Goal: Complete application form

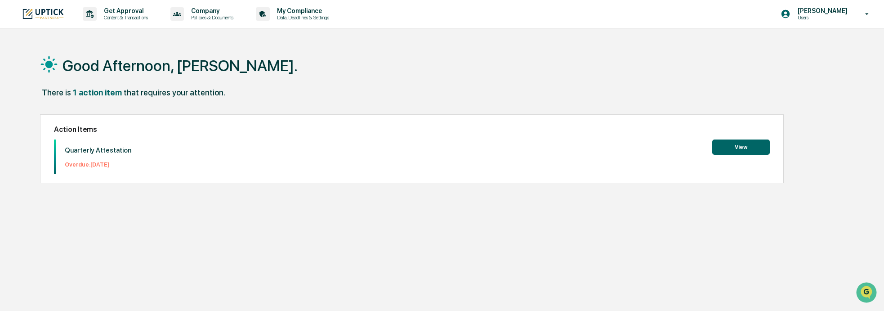
click at [746, 147] on button "View" at bounding box center [741, 146] width 58 height 15
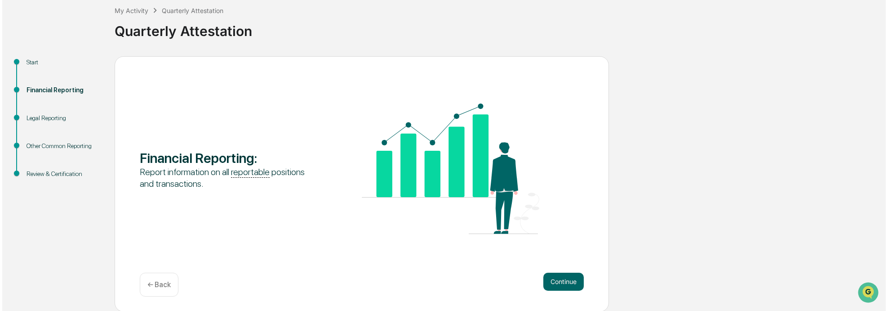
scroll to position [52, 0]
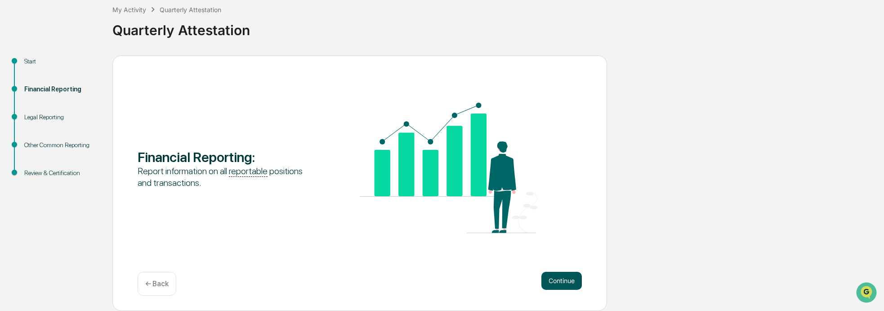
click at [562, 280] on button "Continue" at bounding box center [561, 281] width 40 height 18
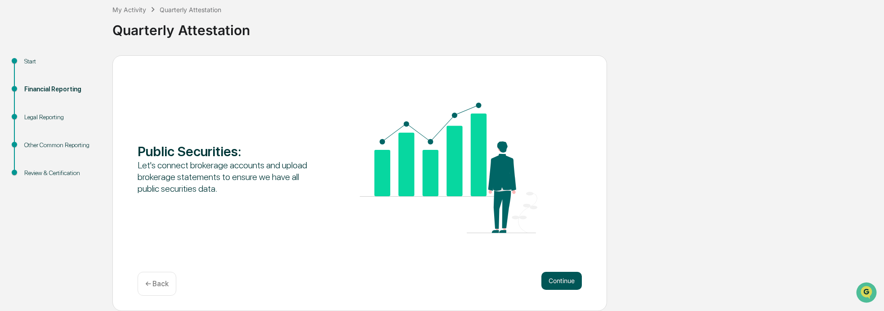
click at [563, 281] on button "Continue" at bounding box center [561, 281] width 40 height 18
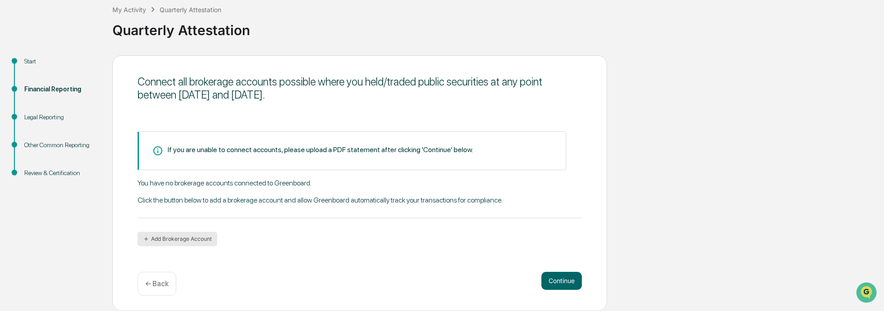
click at [182, 238] on button "Add Brokerage Account" at bounding box center [178, 239] width 80 height 14
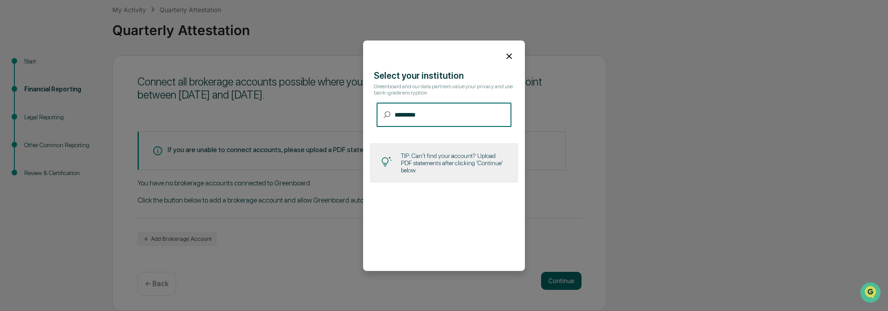
scroll to position [0, 0]
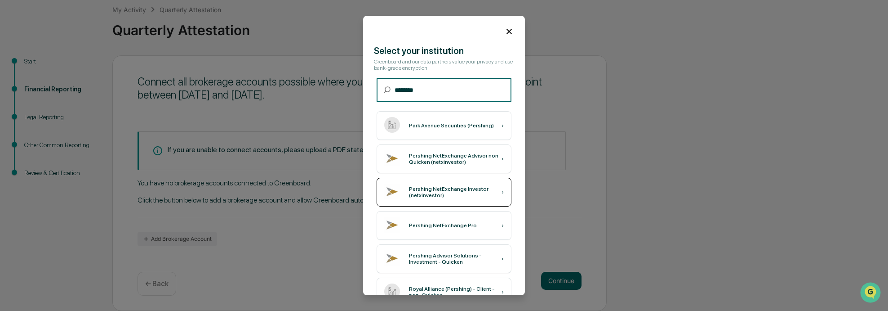
type input "********"
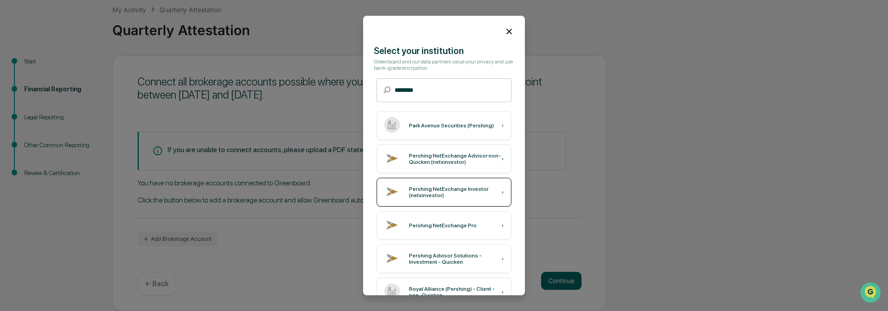
click at [446, 190] on div "Pershing NetExchange Investor (netxinvestor)" at bounding box center [455, 192] width 93 height 13
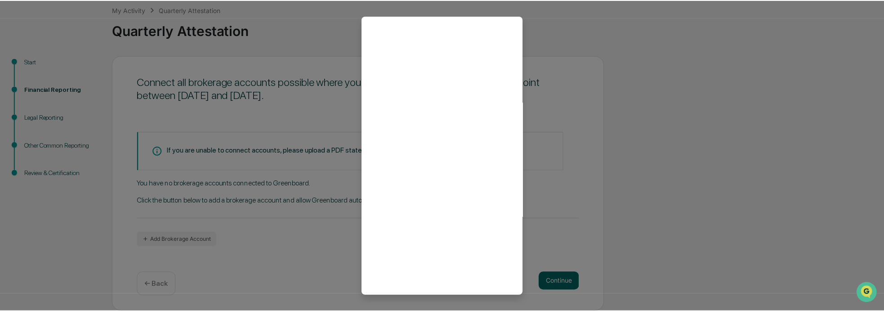
scroll to position [24, 0]
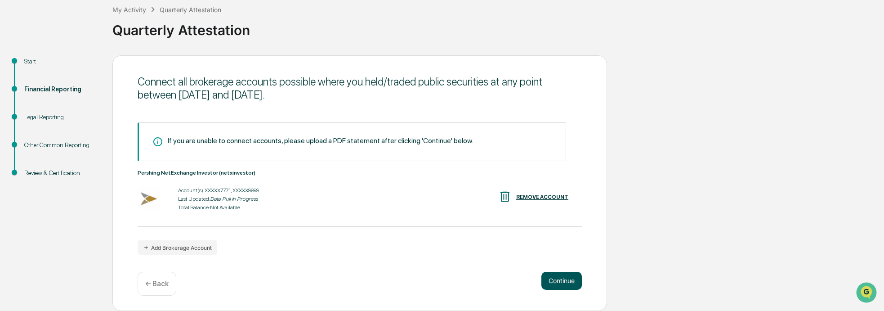
click at [561, 278] on button "Continue" at bounding box center [561, 281] width 40 height 18
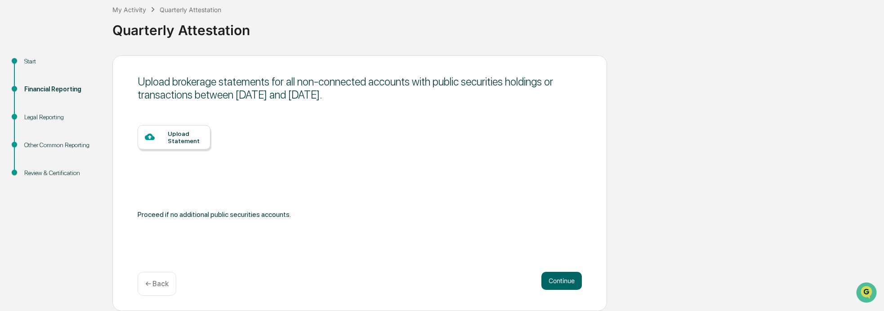
click at [180, 137] on div "Upload Statement" at bounding box center [186, 137] width 36 height 14
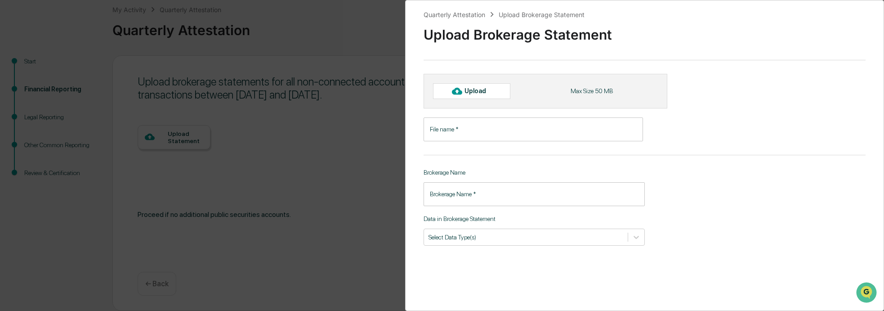
click at [478, 131] on input "File name   *" at bounding box center [533, 129] width 219 height 24
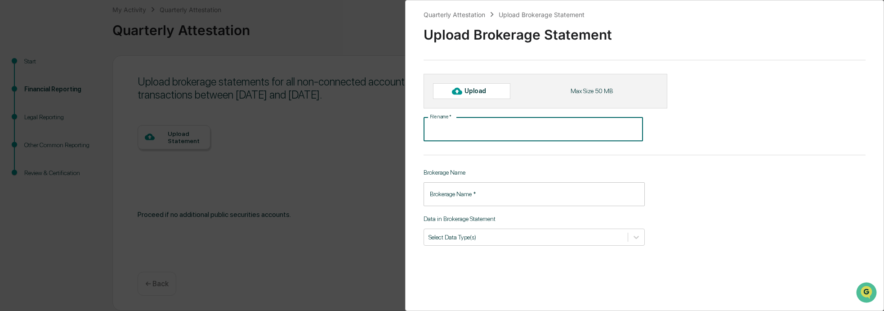
drag, startPoint x: 477, startPoint y: 128, endPoint x: 741, endPoint y: 137, distance: 264.1
click at [741, 137] on div "File name   * File name   *" at bounding box center [600, 129] width 353 height 24
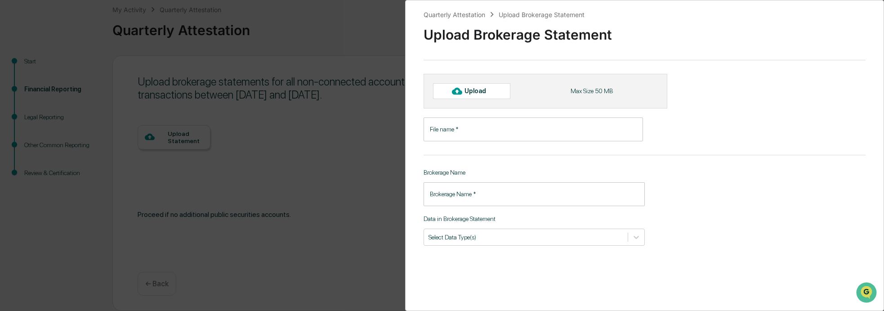
click at [484, 131] on input "File name   *" at bounding box center [533, 129] width 219 height 24
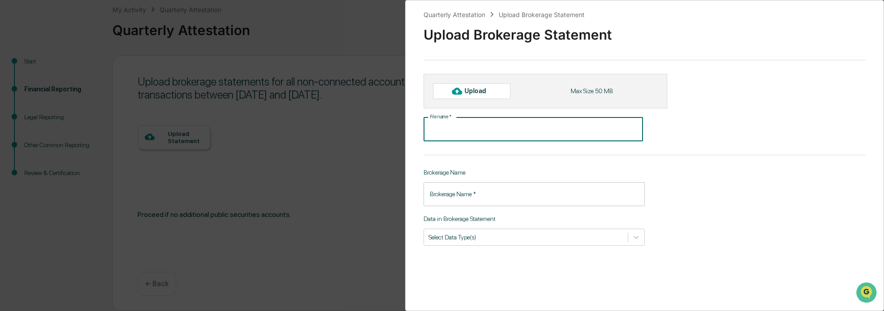
paste input "**********"
type input "**********"
drag, startPoint x: 484, startPoint y: 127, endPoint x: 419, endPoint y: 121, distance: 65.0
click at [419, 121] on div "**********" at bounding box center [644, 155] width 479 height 311
click at [678, 127] on div "File name   * File name   *" at bounding box center [600, 129] width 353 height 24
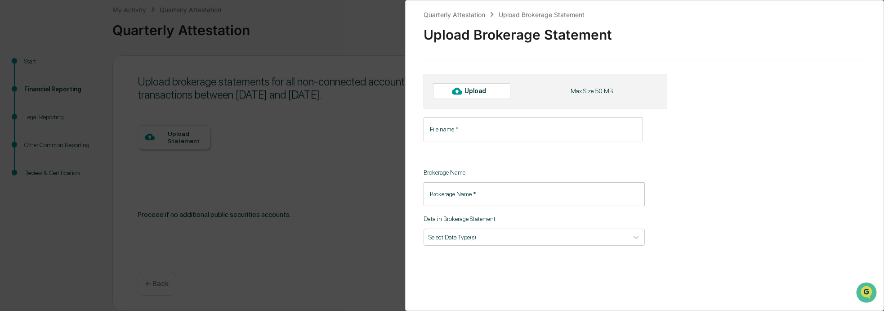
click at [472, 89] on div "Upload" at bounding box center [478, 90] width 29 height 7
click at [463, 91] on div at bounding box center [457, 91] width 14 height 14
type input "**********"
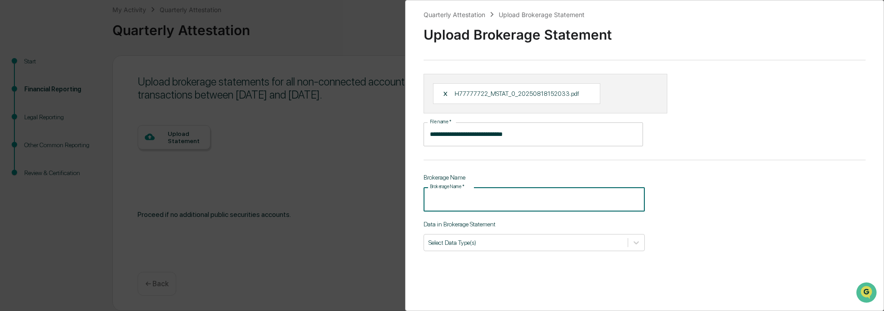
click at [499, 198] on input "Brokerage Name   *" at bounding box center [534, 199] width 221 height 24
type input "********"
click at [536, 243] on div at bounding box center [525, 242] width 195 height 9
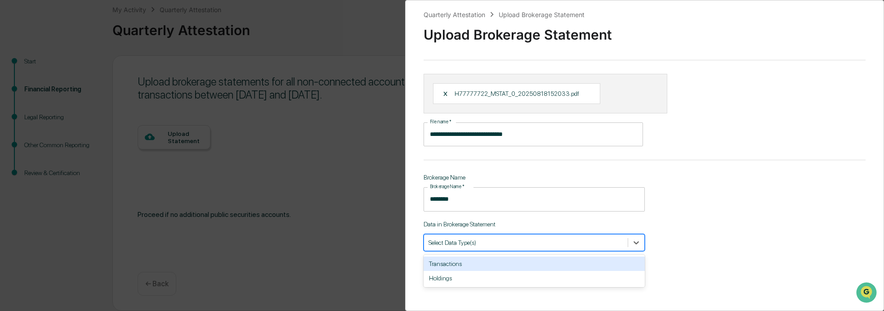
click at [464, 264] on div "Transactions" at bounding box center [534, 263] width 221 height 14
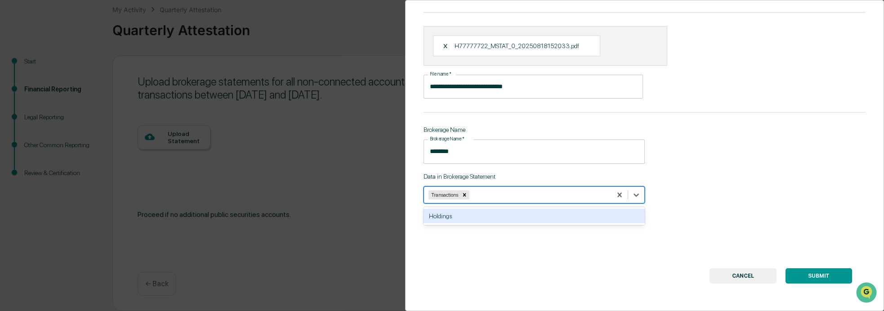
scroll to position [52, 0]
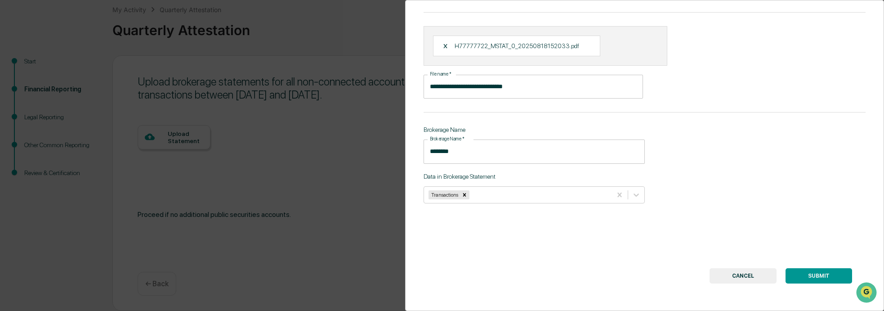
click at [820, 270] on button "SUBMIT" at bounding box center [818, 275] width 67 height 15
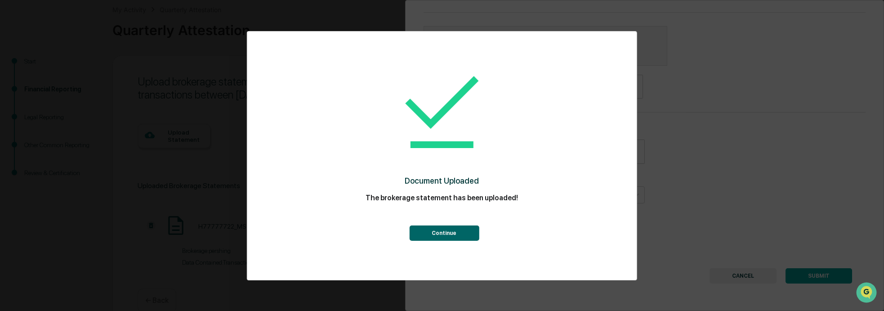
click at [447, 232] on button "Continue" at bounding box center [444, 232] width 70 height 15
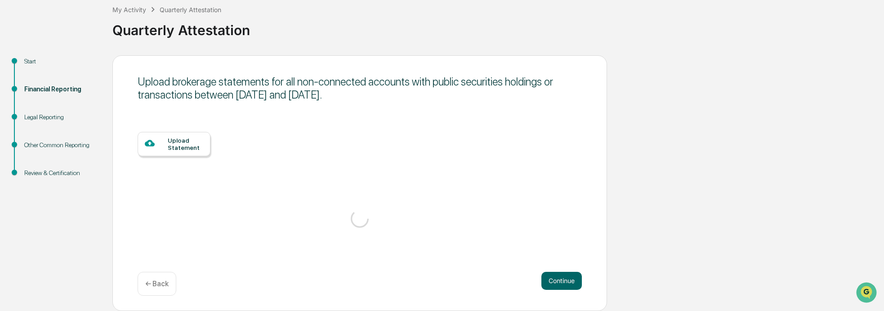
scroll to position [47, 0]
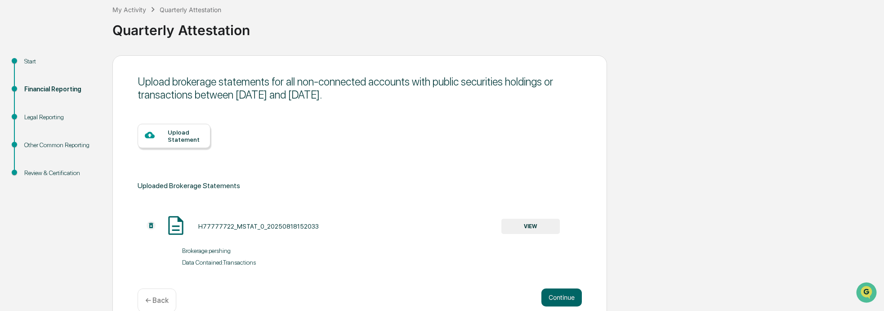
click at [179, 136] on div "Upload Statement" at bounding box center [186, 136] width 36 height 14
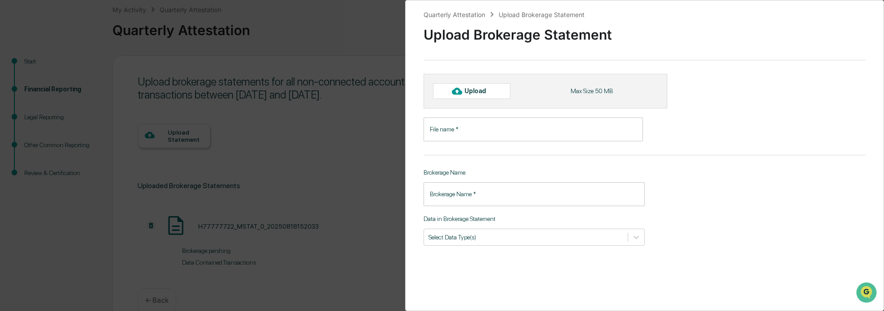
click at [483, 90] on div "Upload" at bounding box center [478, 90] width 29 height 7
type input "**********"
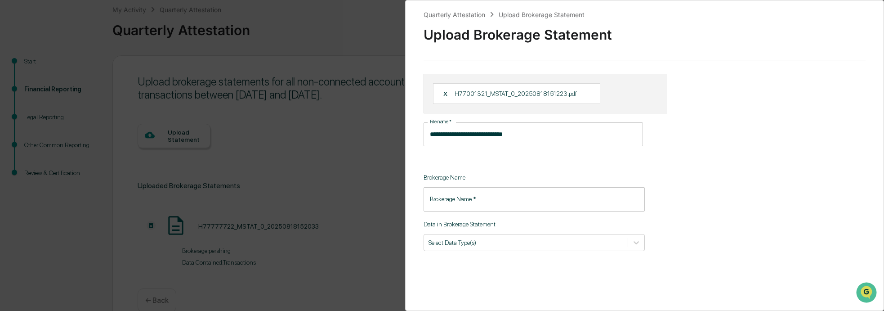
click at [464, 201] on input "Brokerage Name   *" at bounding box center [534, 199] width 221 height 24
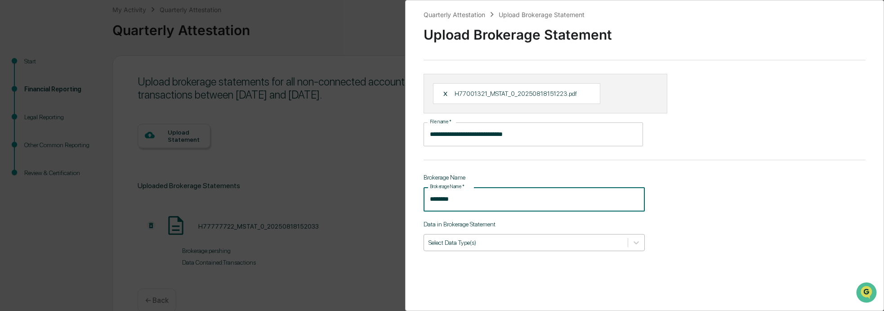
type input "********"
click at [515, 239] on div at bounding box center [525, 242] width 195 height 9
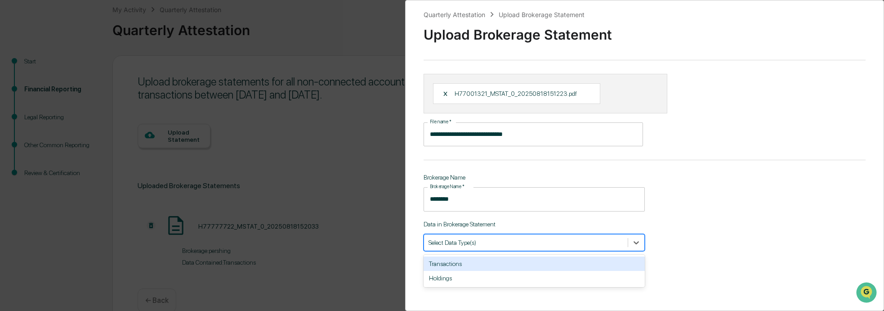
click at [489, 261] on div "Transactions" at bounding box center [534, 263] width 221 height 14
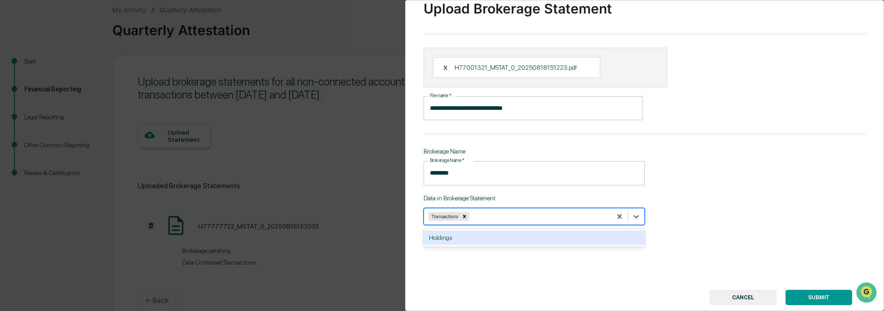
scroll to position [52, 0]
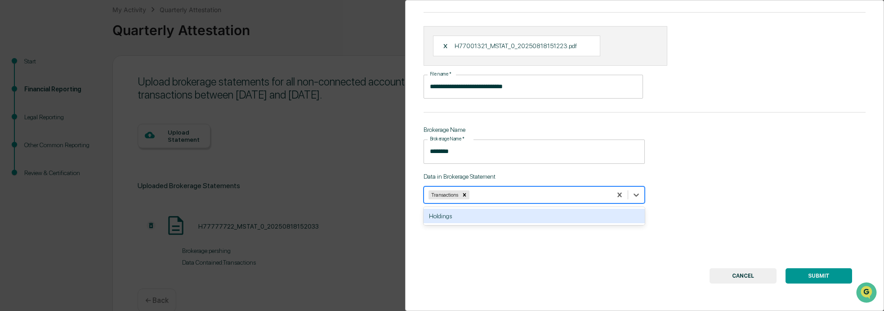
click at [818, 269] on button "SUBMIT" at bounding box center [818, 275] width 67 height 15
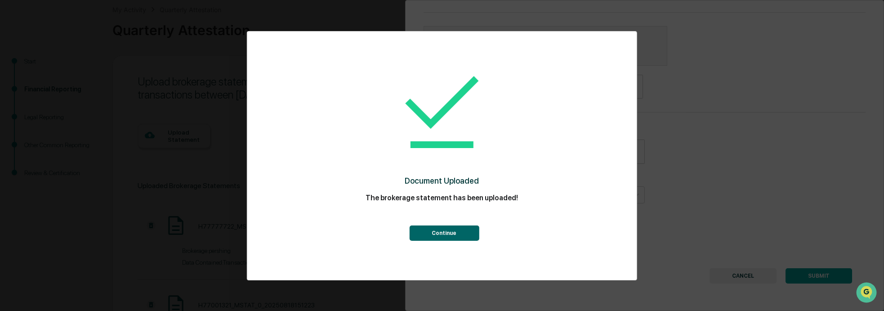
click at [455, 232] on button "Continue" at bounding box center [444, 232] width 70 height 15
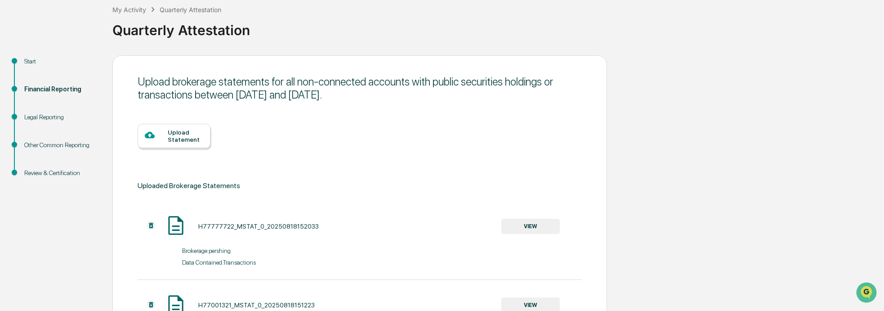
click at [183, 140] on div "Upload Statement" at bounding box center [186, 136] width 36 height 14
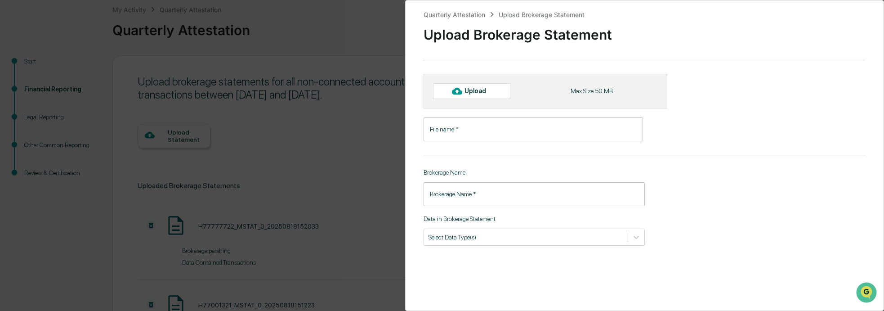
click at [470, 94] on div "Upload" at bounding box center [478, 90] width 29 height 7
type input "**********"
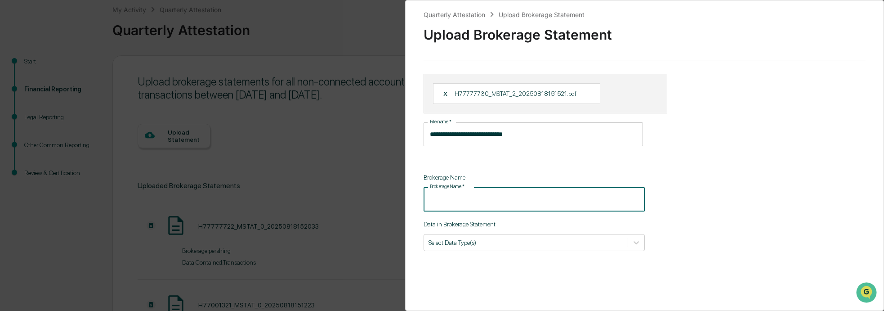
click at [446, 200] on input "Brokerage Name   *" at bounding box center [534, 199] width 221 height 24
type input "********"
click at [481, 241] on div at bounding box center [525, 242] width 195 height 9
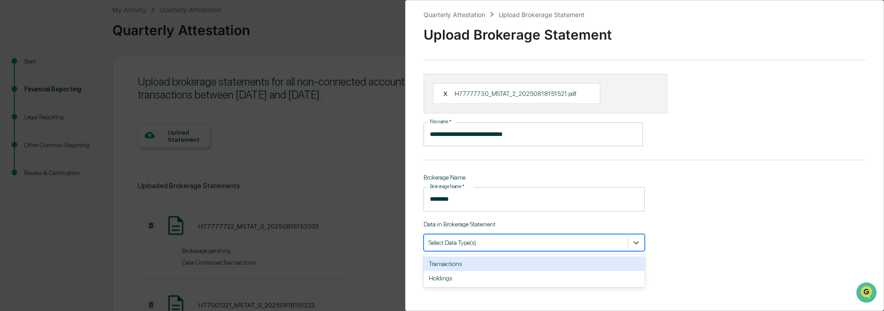
click at [481, 262] on div "Transactions" at bounding box center [534, 263] width 221 height 14
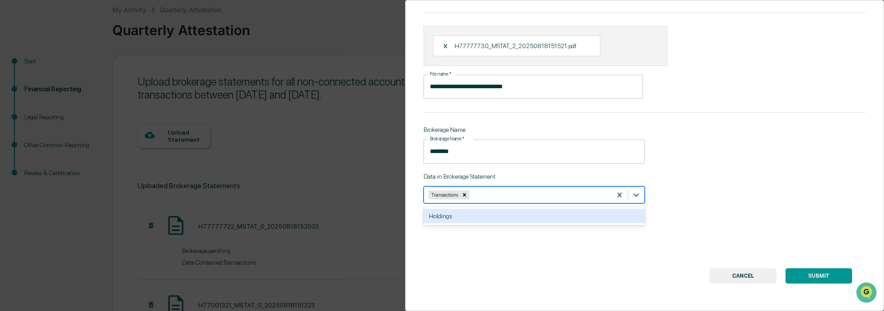
scroll to position [52, 0]
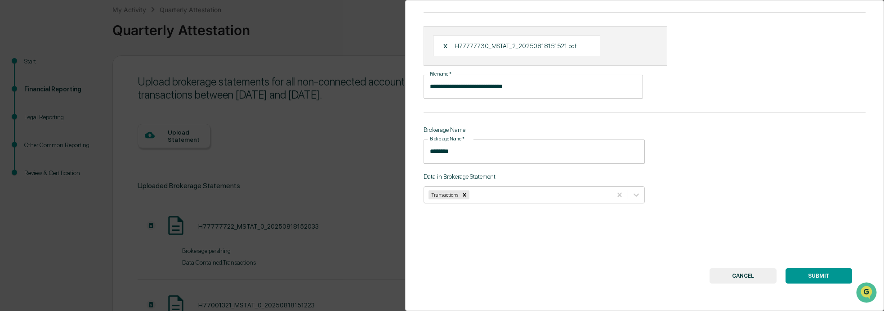
click at [817, 269] on button "SUBMIT" at bounding box center [818, 275] width 67 height 15
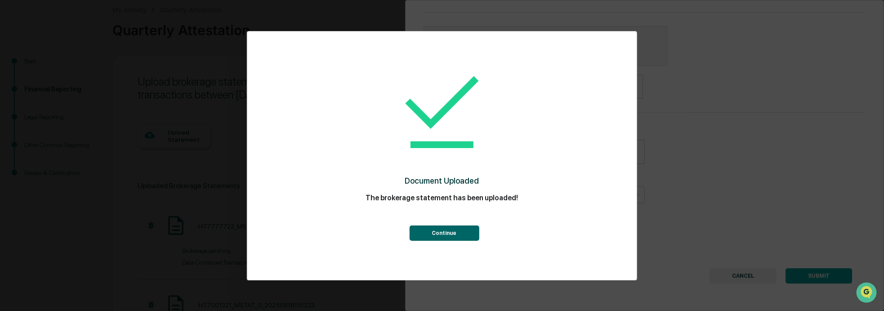
click at [455, 230] on button "Continue" at bounding box center [444, 232] width 70 height 15
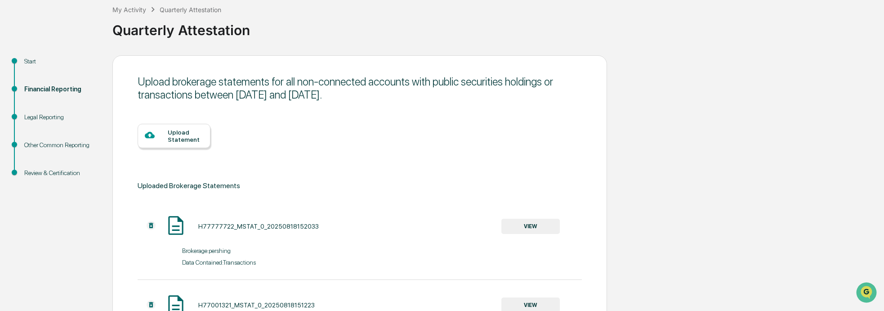
click at [183, 135] on div "Upload Statement" at bounding box center [186, 136] width 36 height 14
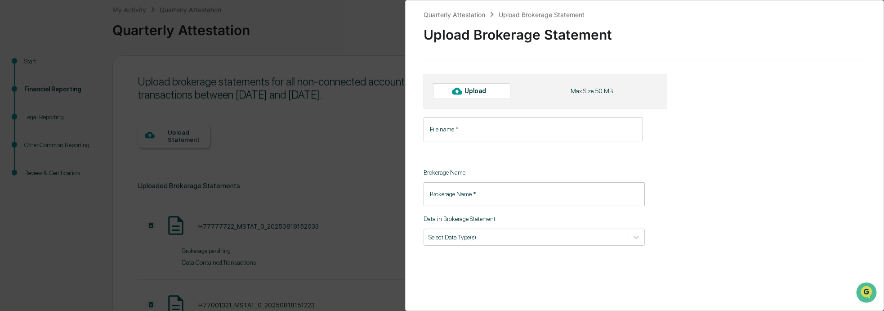
click at [479, 89] on div "Upload" at bounding box center [478, 90] width 29 height 7
type input "**********"
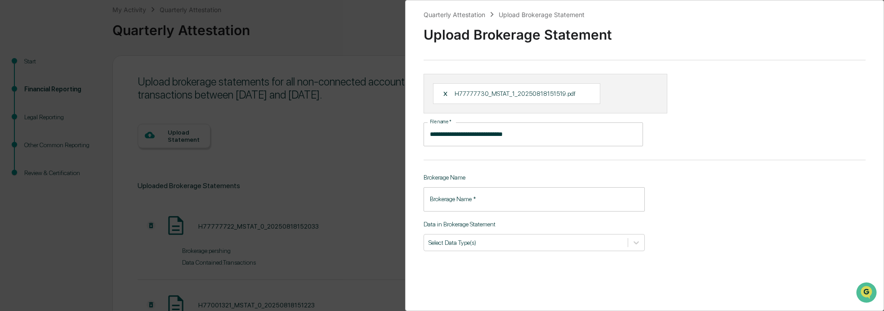
click at [497, 204] on input "Brokerage Name   *" at bounding box center [534, 199] width 221 height 24
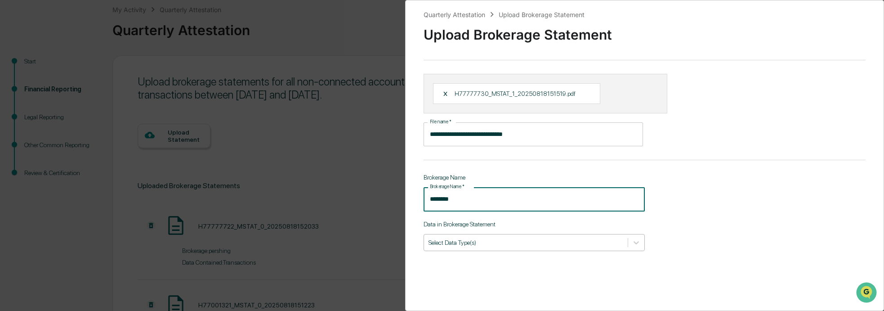
type input "********"
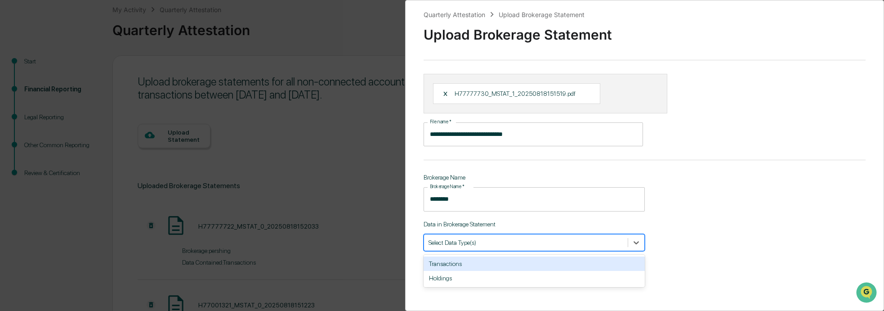
click at [573, 245] on div at bounding box center [525, 242] width 195 height 9
click at [531, 263] on div "Transactions" at bounding box center [534, 263] width 221 height 14
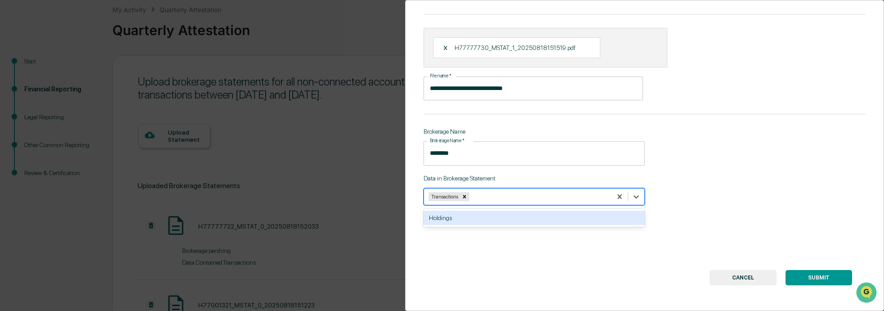
scroll to position [52, 0]
click at [824, 268] on button "SUBMIT" at bounding box center [818, 275] width 67 height 15
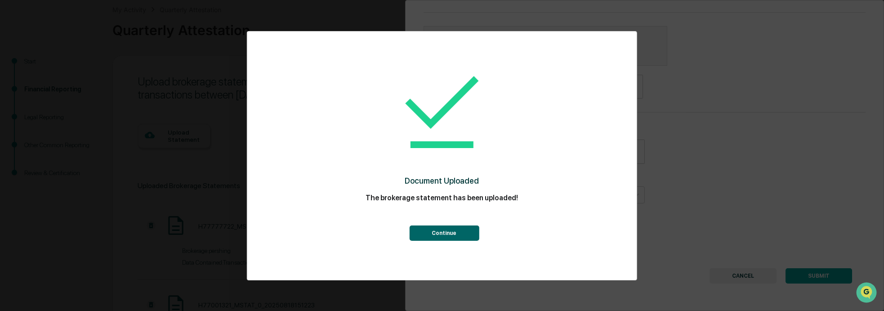
click at [456, 228] on button "Continue" at bounding box center [444, 232] width 70 height 15
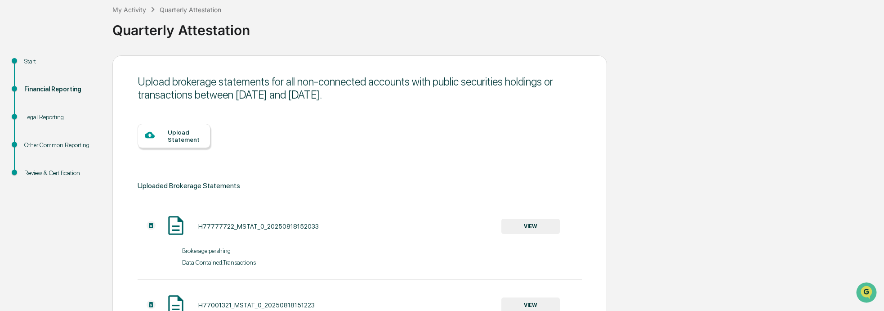
click at [180, 136] on div "Upload Statement" at bounding box center [186, 136] width 36 height 14
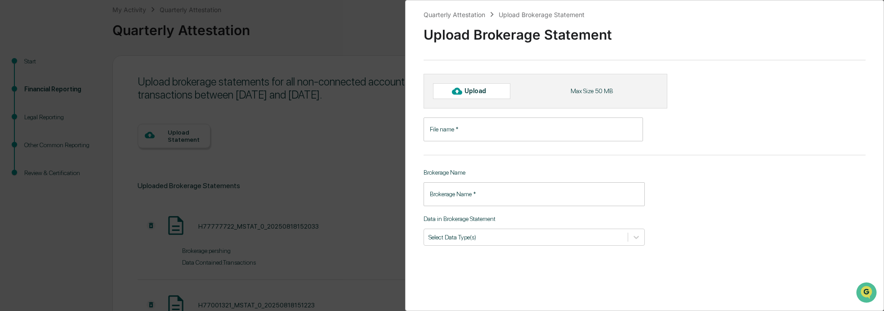
click at [490, 92] on div "Upload" at bounding box center [478, 90] width 29 height 7
type input "**********"
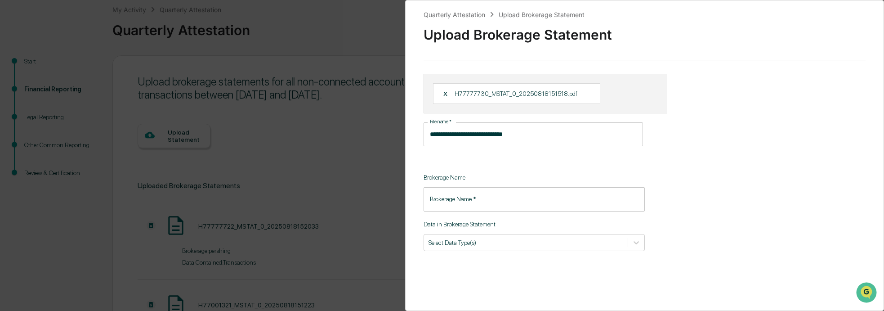
click at [479, 199] on input "Brokerage Name   *" at bounding box center [534, 199] width 221 height 24
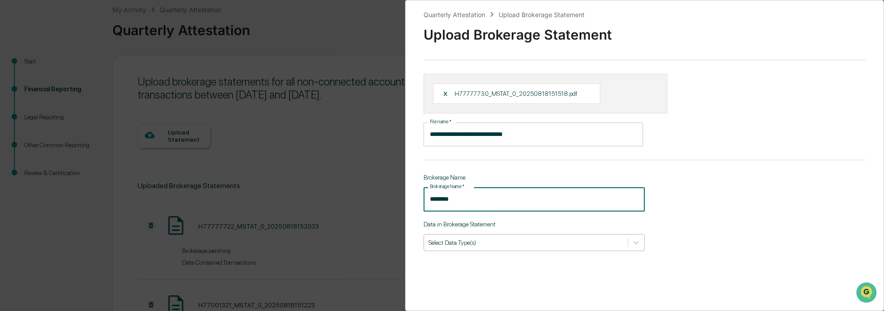
type input "********"
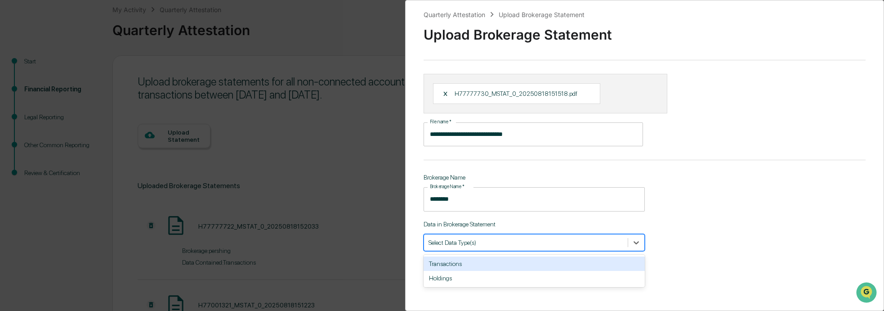
click at [545, 242] on div at bounding box center [525, 242] width 195 height 9
click at [540, 263] on div "Transactions" at bounding box center [534, 263] width 221 height 14
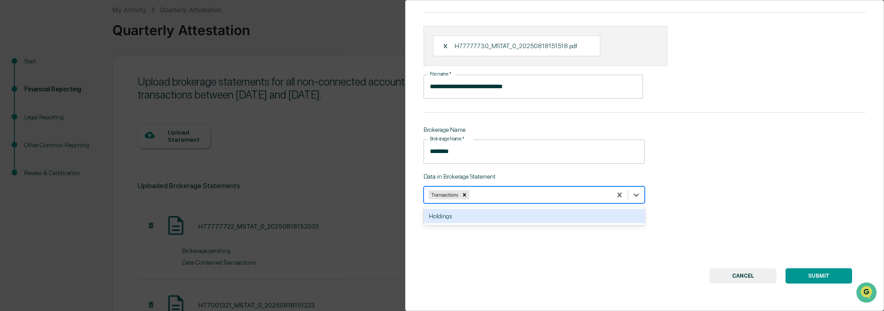
scroll to position [52, 0]
click at [813, 271] on button "SUBMIT" at bounding box center [818, 275] width 67 height 15
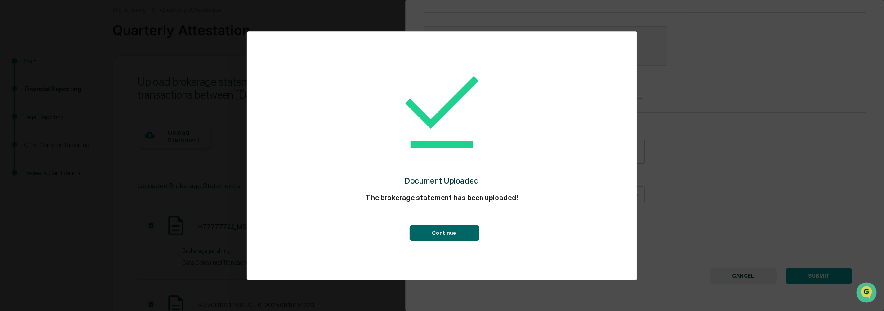
drag, startPoint x: 468, startPoint y: 234, endPoint x: 473, endPoint y: 233, distance: 4.7
click at [468, 234] on button "Continue" at bounding box center [444, 232] width 70 height 15
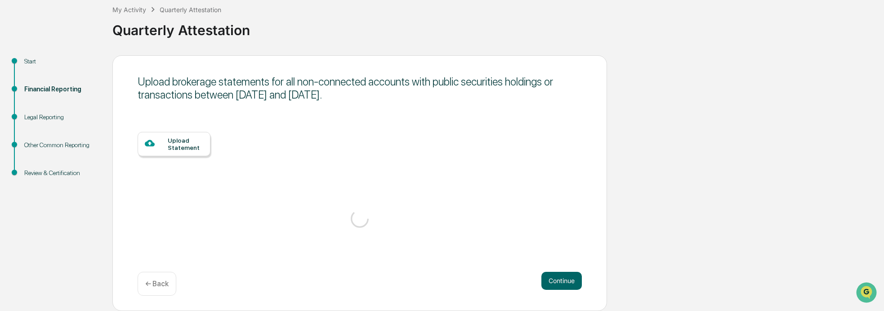
scroll to position [47, 0]
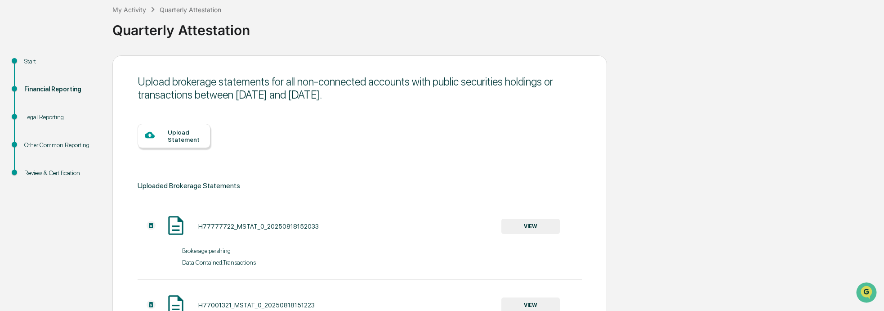
click at [178, 134] on div "Upload Statement" at bounding box center [186, 136] width 36 height 14
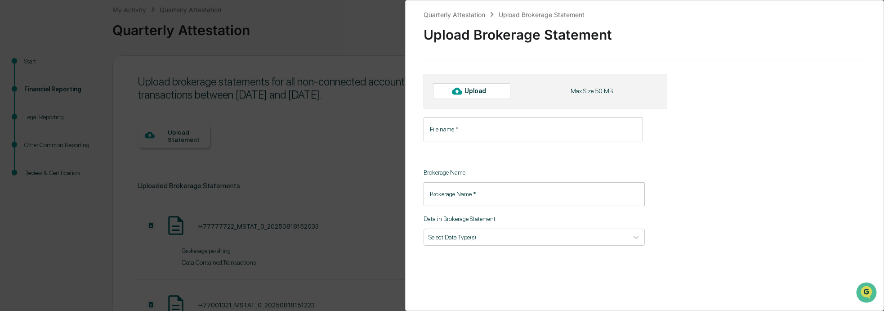
click at [480, 92] on div "Upload" at bounding box center [478, 90] width 29 height 7
type input "**********"
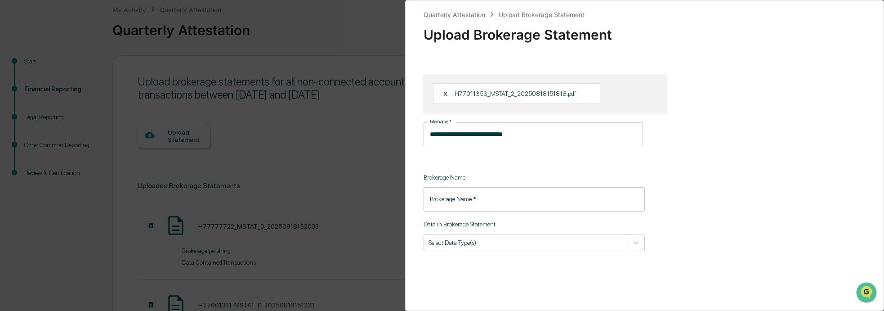
click at [498, 198] on input "Brokerage Name   *" at bounding box center [534, 199] width 221 height 24
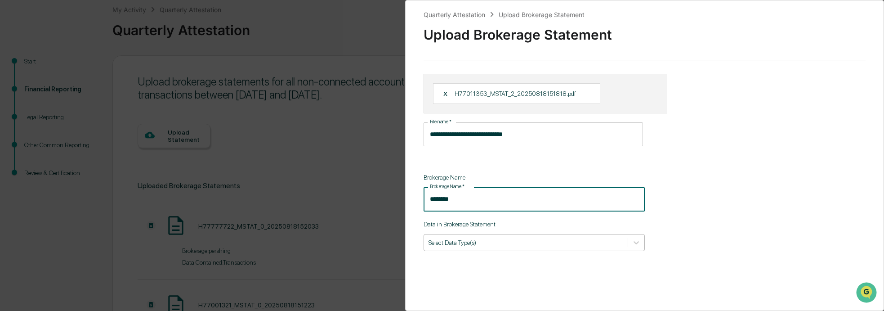
type input "********"
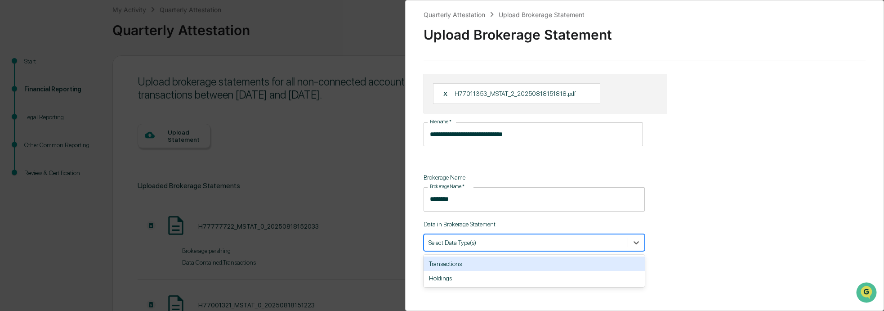
click at [531, 241] on div at bounding box center [525, 242] width 195 height 9
drag, startPoint x: 511, startPoint y: 265, endPoint x: 531, endPoint y: 259, distance: 21.5
click at [511, 265] on div "Transactions" at bounding box center [534, 263] width 221 height 14
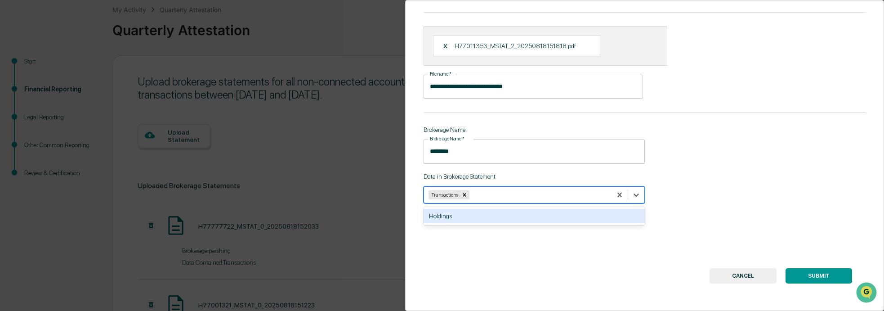
scroll to position [52, 0]
click at [818, 271] on button "SUBMIT" at bounding box center [818, 275] width 67 height 15
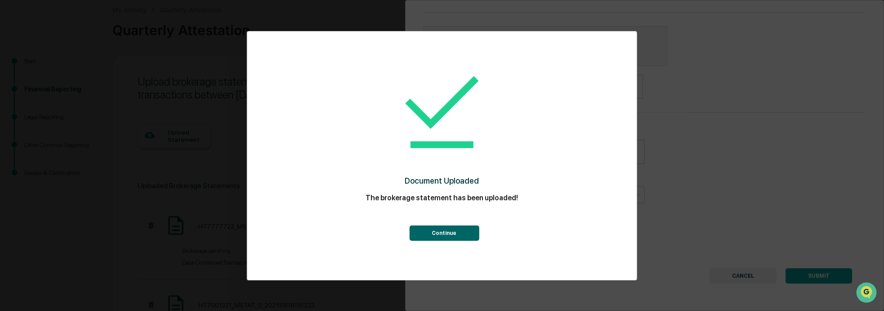
click at [455, 233] on button "Continue" at bounding box center [444, 232] width 70 height 15
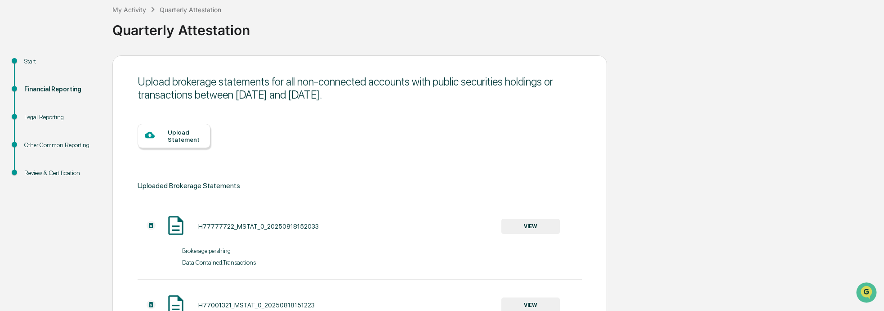
click at [180, 134] on div "Upload Statement" at bounding box center [186, 136] width 36 height 14
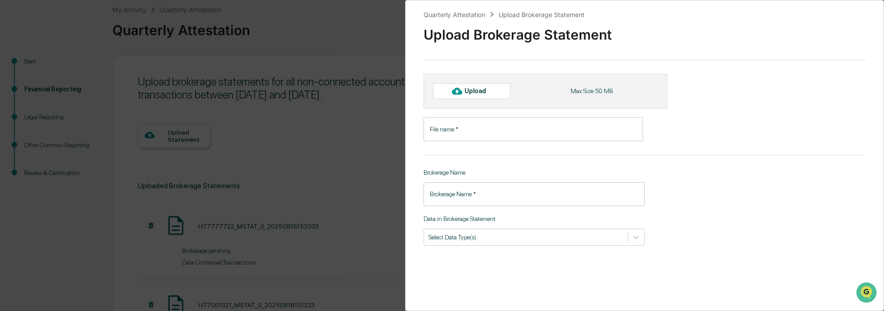
click at [484, 90] on div "Upload" at bounding box center [478, 90] width 29 height 7
type input "**********"
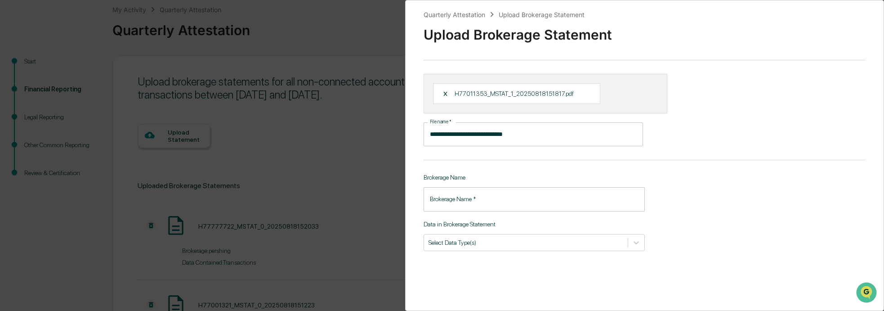
click at [473, 197] on input "Brokerage Name   *" at bounding box center [534, 199] width 221 height 24
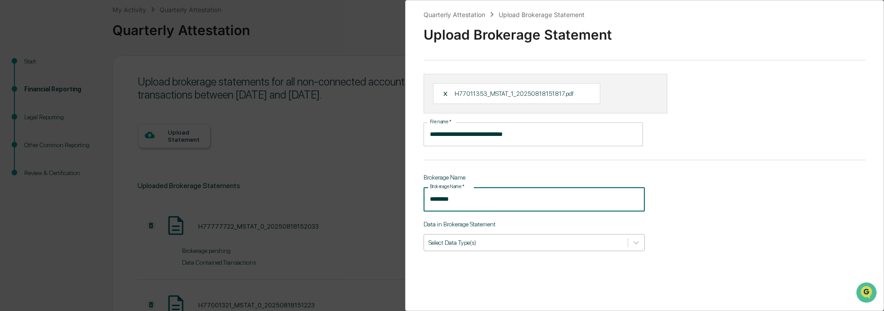
type input "********"
click at [509, 240] on div at bounding box center [525, 242] width 195 height 9
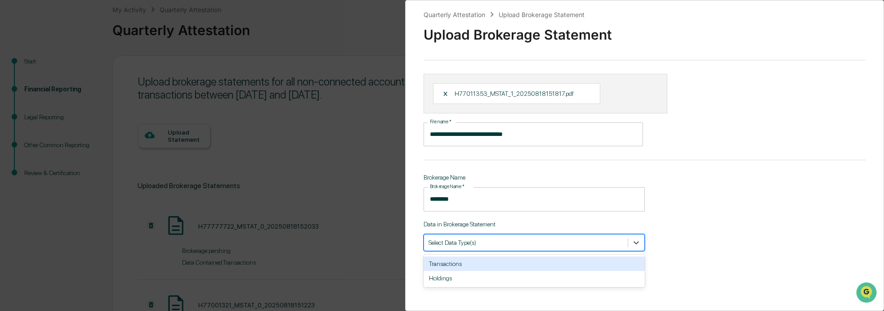
click at [504, 262] on div "Transactions" at bounding box center [534, 263] width 221 height 14
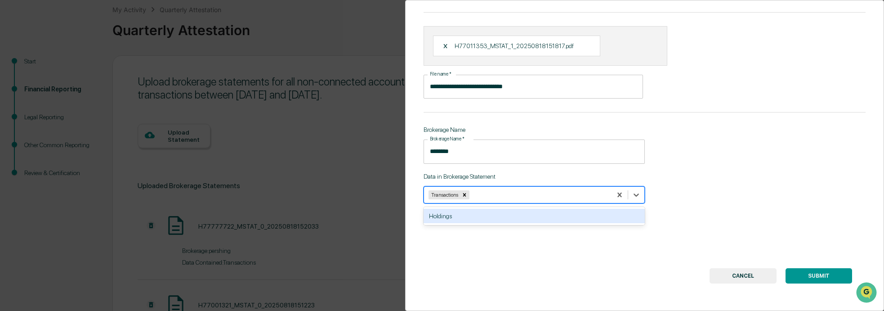
scroll to position [52, 0]
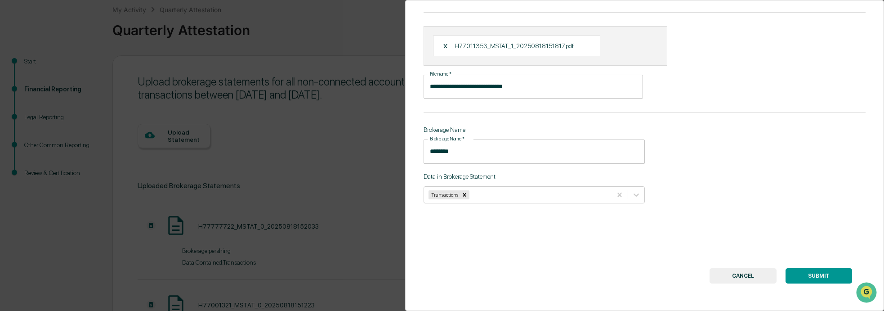
click at [821, 270] on button "SUBMIT" at bounding box center [818, 275] width 67 height 15
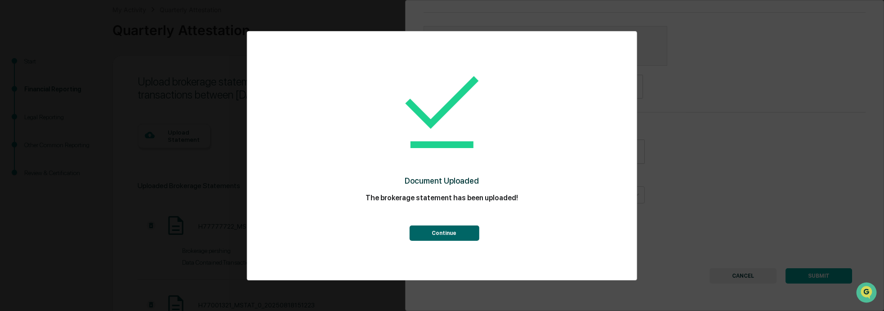
click at [462, 232] on button "Continue" at bounding box center [444, 232] width 70 height 15
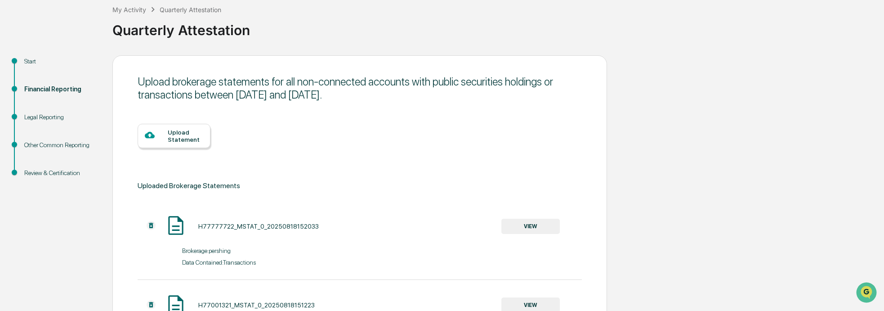
click at [164, 134] on div at bounding box center [156, 135] width 23 height 11
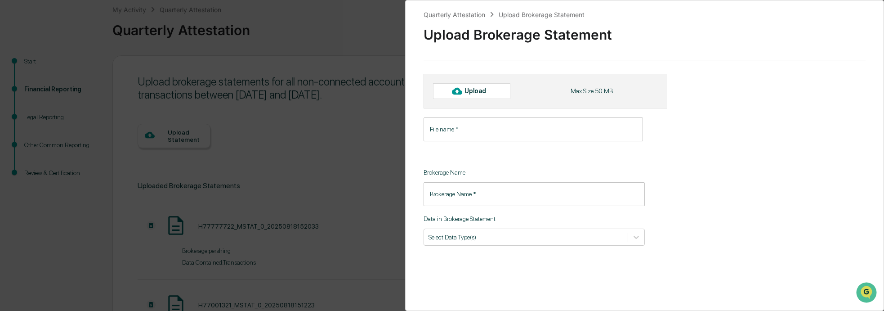
click at [486, 90] on div "Upload" at bounding box center [478, 90] width 29 height 7
type input "**********"
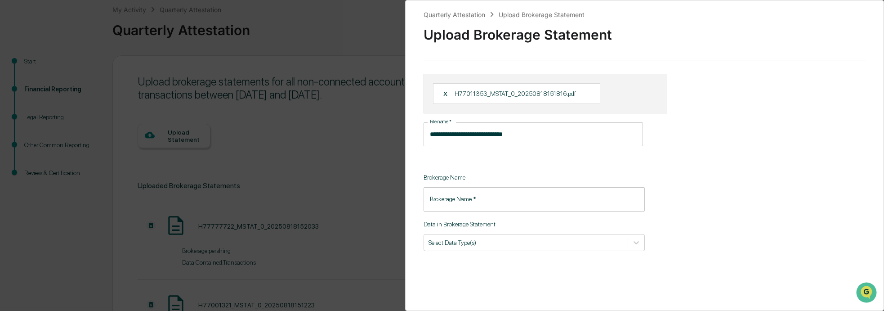
click at [491, 201] on input "Brokerage Name   *" at bounding box center [534, 199] width 221 height 24
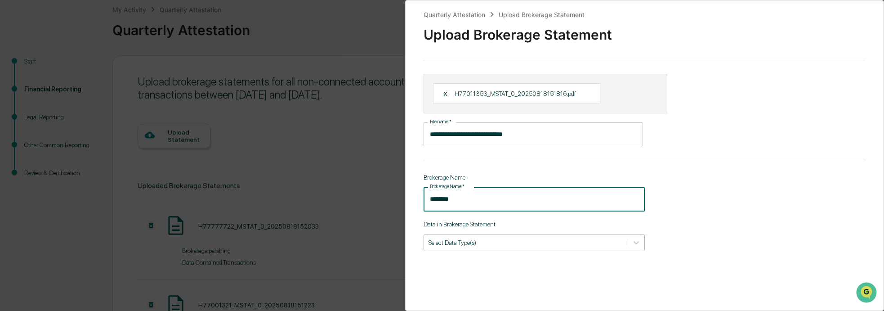
type input "********"
click at [560, 242] on div at bounding box center [525, 242] width 195 height 9
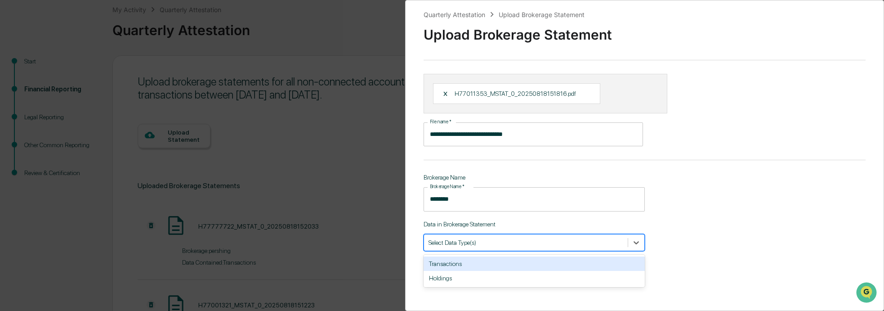
click at [508, 264] on div "Transactions" at bounding box center [534, 263] width 221 height 14
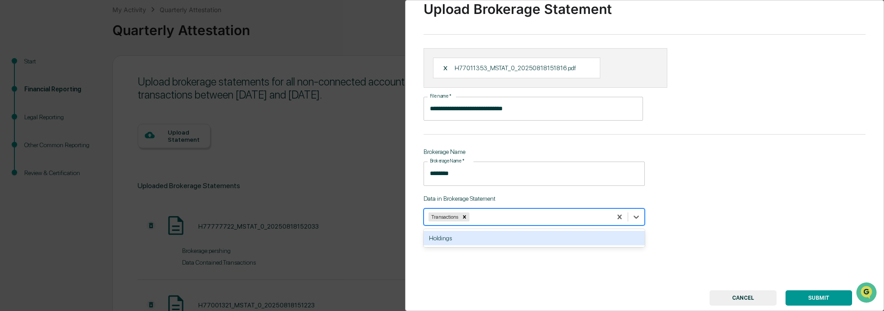
scroll to position [52, 0]
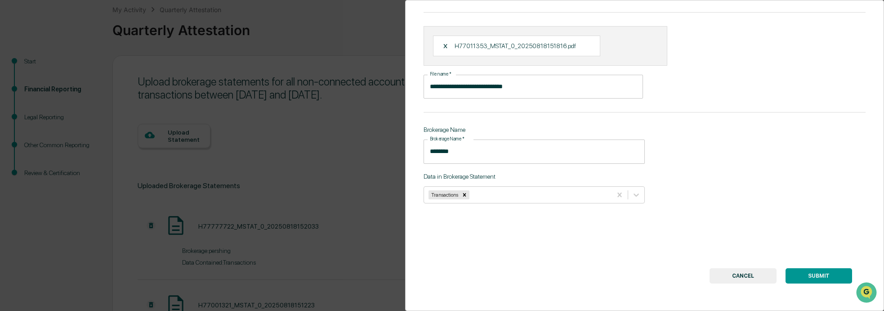
click at [820, 270] on button "SUBMIT" at bounding box center [818, 275] width 67 height 15
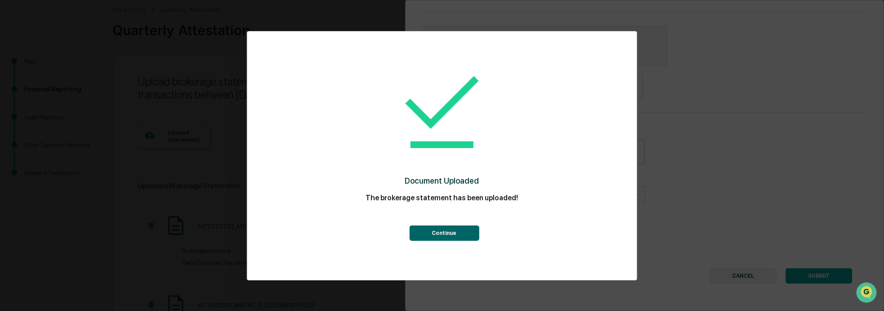
click at [440, 233] on button "Continue" at bounding box center [444, 232] width 70 height 15
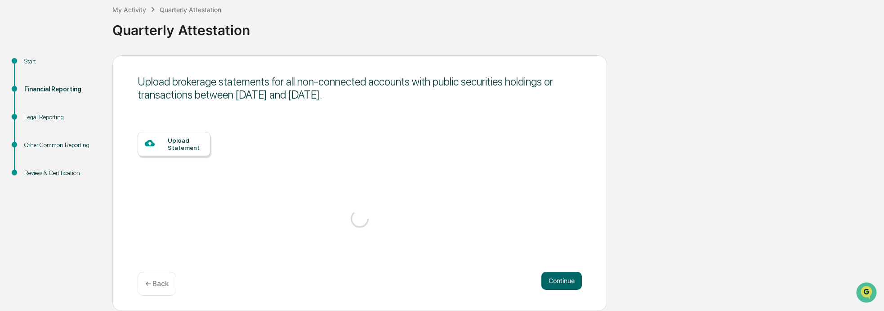
scroll to position [47, 0]
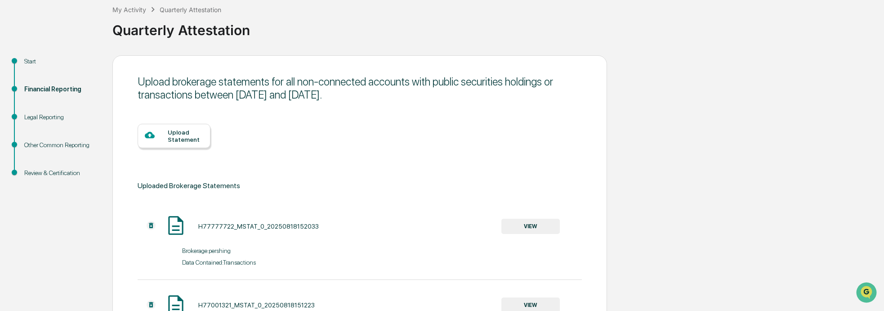
click at [180, 135] on div "Upload Statement" at bounding box center [186, 136] width 36 height 14
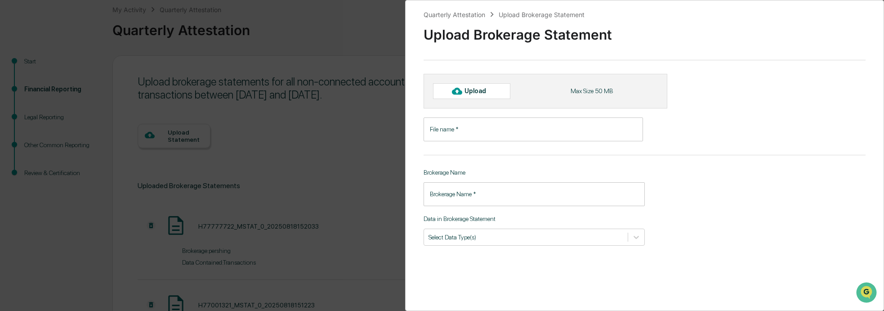
click at [489, 89] on div "Upload" at bounding box center [478, 90] width 29 height 7
type input "**********"
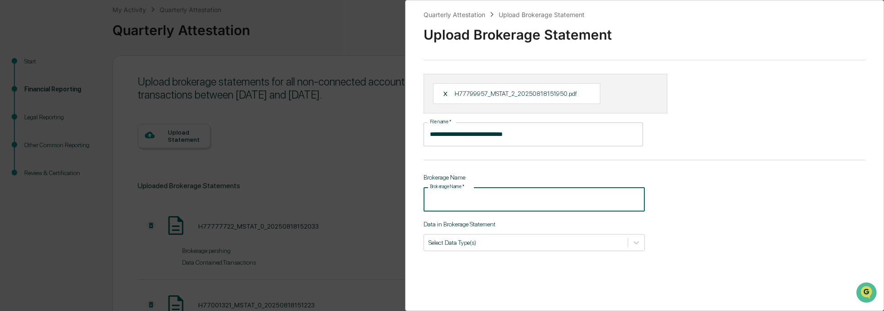
click at [491, 195] on input "Brokerage Name   *" at bounding box center [534, 199] width 221 height 24
type input "********"
click at [520, 245] on div at bounding box center [525, 242] width 195 height 9
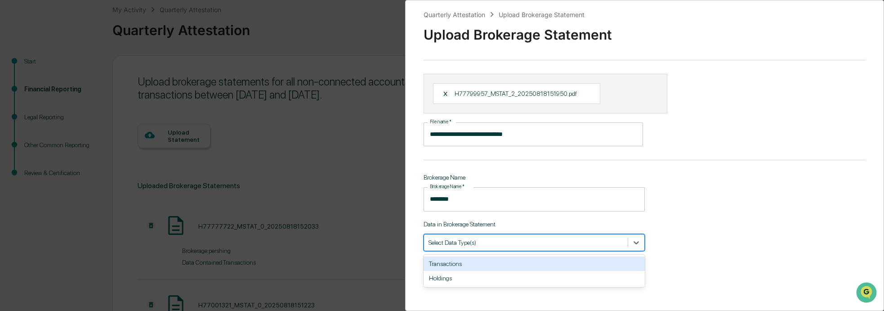
click at [503, 261] on div "Transactions" at bounding box center [534, 263] width 221 height 14
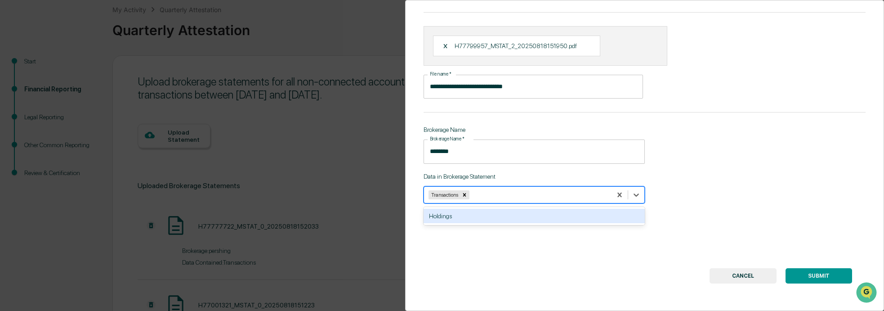
scroll to position [52, 0]
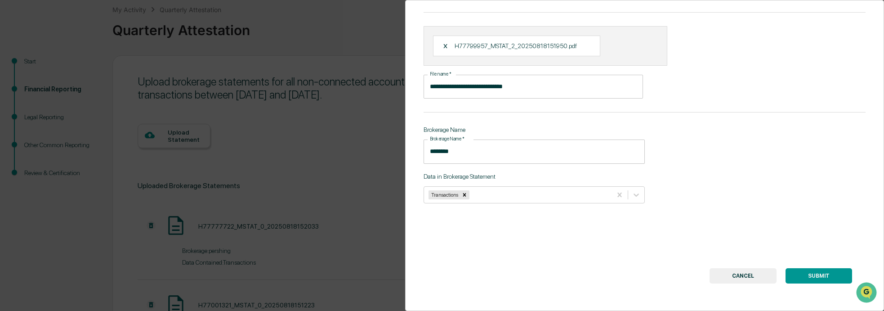
click at [827, 268] on button "SUBMIT" at bounding box center [818, 275] width 67 height 15
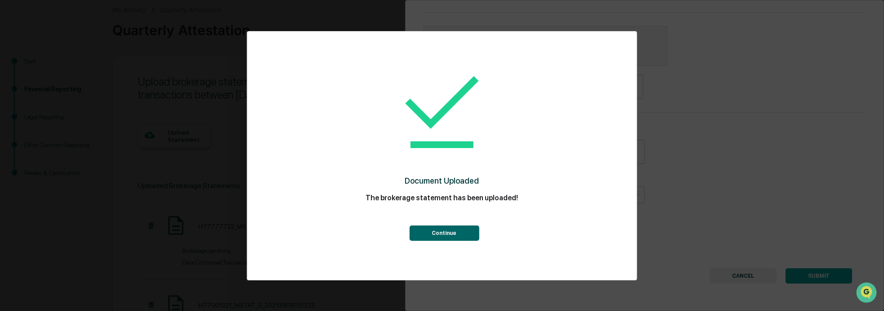
click at [456, 231] on button "Continue" at bounding box center [444, 232] width 70 height 15
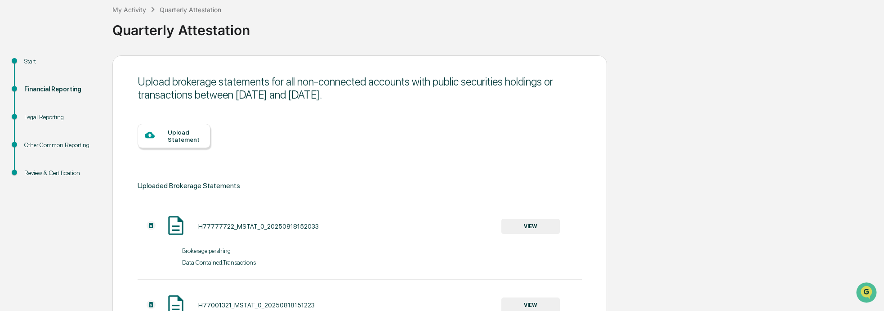
click at [185, 136] on div "Upload Statement" at bounding box center [186, 136] width 36 height 14
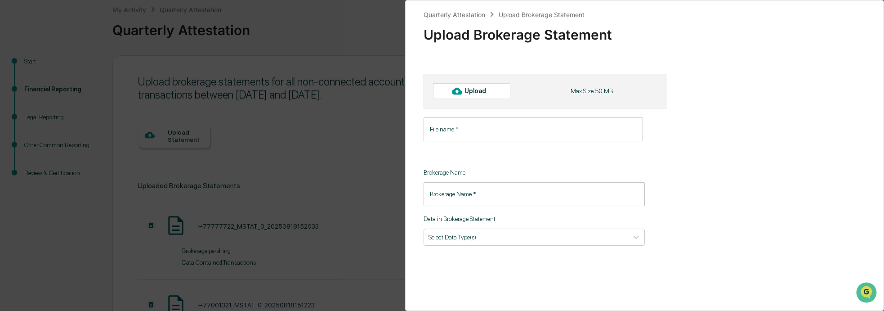
click at [485, 90] on div "Upload" at bounding box center [478, 90] width 29 height 7
type input "**********"
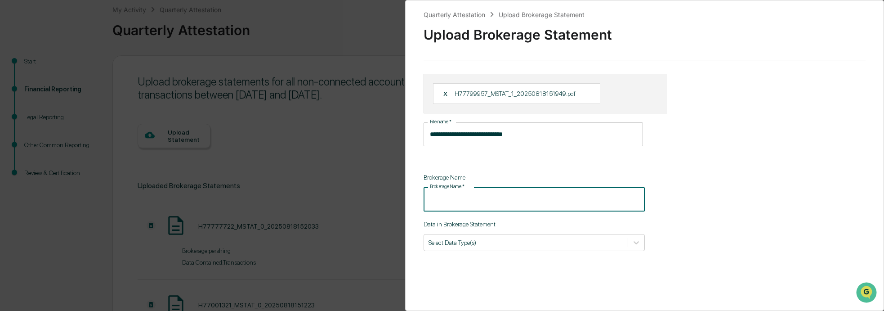
click at [467, 200] on input "Brokerage Name   *" at bounding box center [534, 199] width 221 height 24
type input "********"
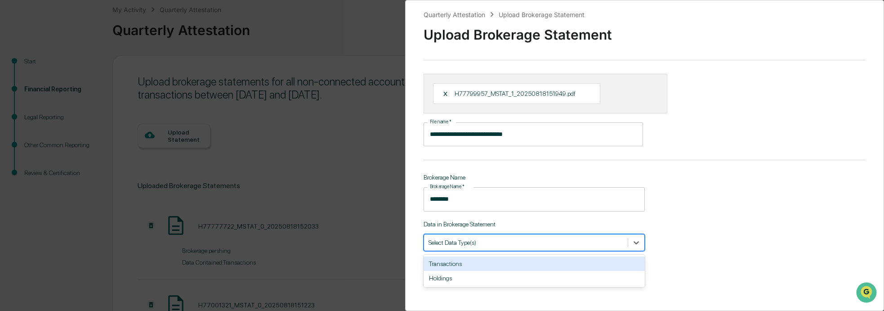
click at [507, 244] on div at bounding box center [525, 242] width 195 height 9
click at [502, 264] on div "Transactions" at bounding box center [534, 263] width 221 height 14
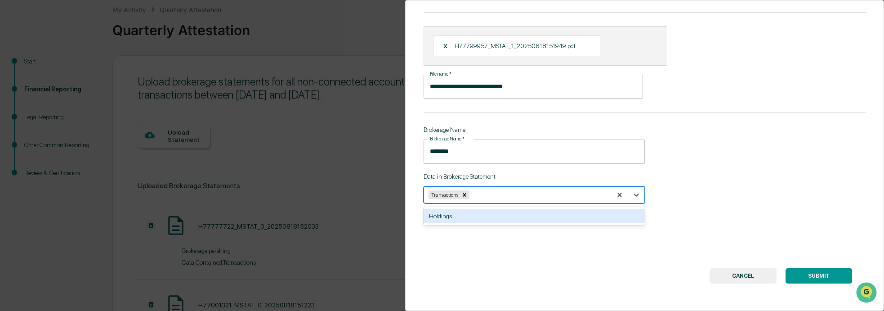
scroll to position [52, 0]
click at [805, 269] on button "SUBMIT" at bounding box center [818, 275] width 67 height 15
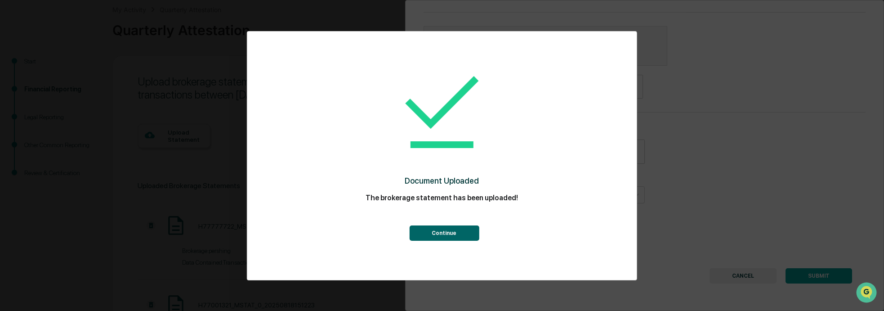
click at [455, 232] on button "Continue" at bounding box center [444, 232] width 70 height 15
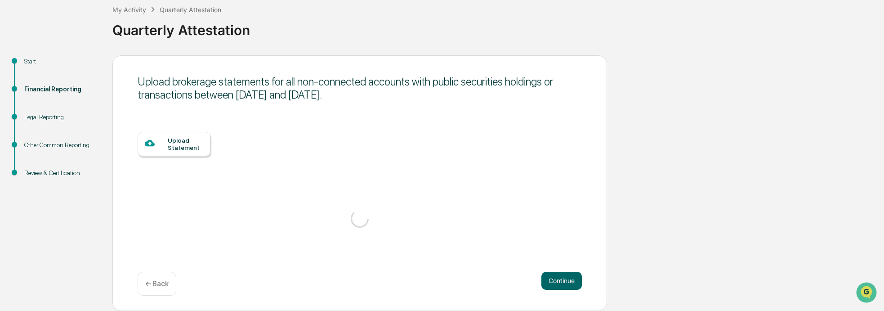
scroll to position [47, 0]
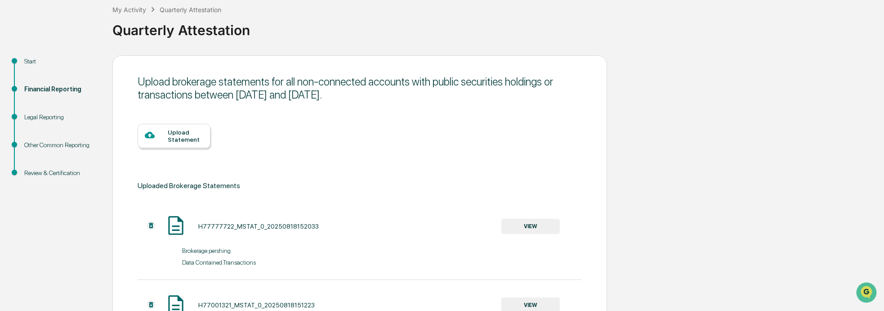
click at [177, 137] on div "Upload Statement" at bounding box center [186, 136] width 36 height 14
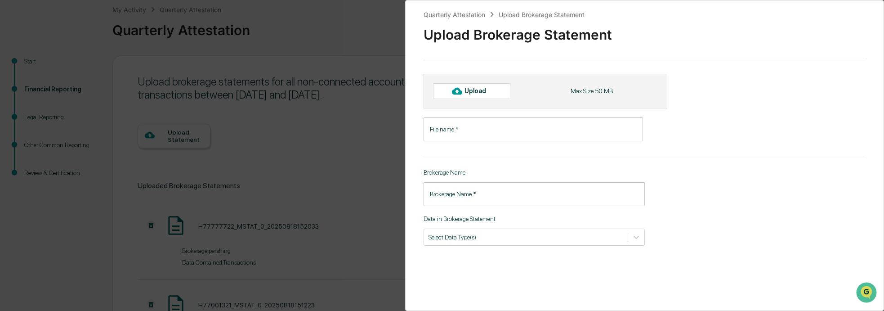
click at [477, 90] on div "Upload" at bounding box center [478, 90] width 29 height 7
type input "**********"
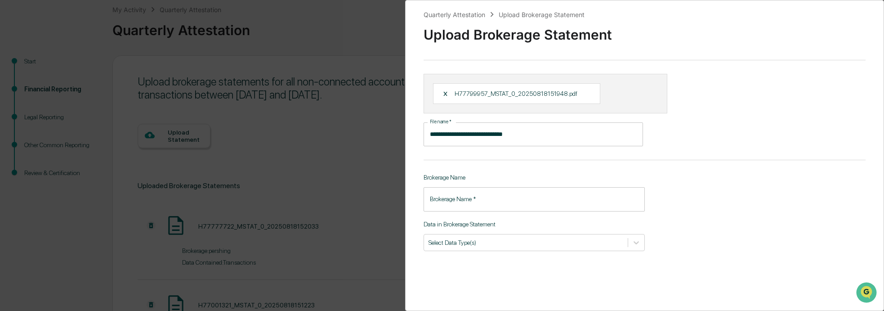
drag, startPoint x: 562, startPoint y: 199, endPoint x: 551, endPoint y: 201, distance: 10.9
click at [560, 199] on input "Brokerage Name   *" at bounding box center [534, 199] width 221 height 24
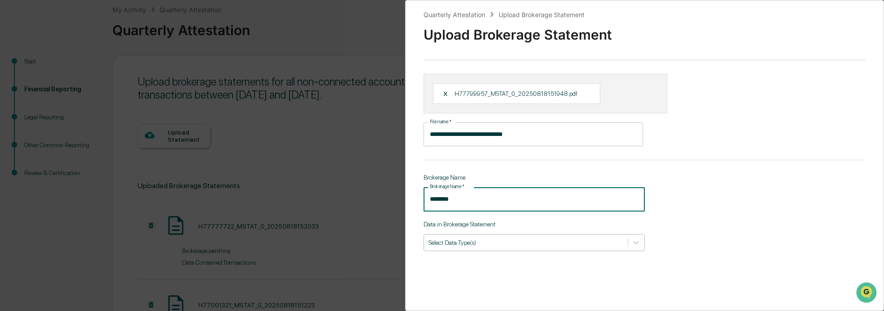
type input "********"
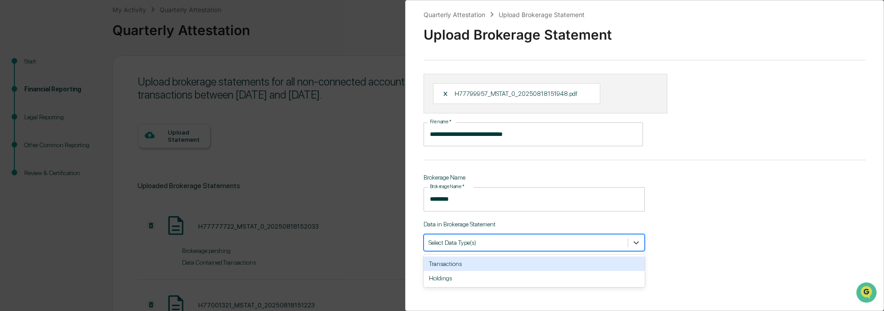
click at [533, 243] on div at bounding box center [525, 242] width 195 height 9
click at [487, 263] on div "Transactions" at bounding box center [534, 263] width 221 height 14
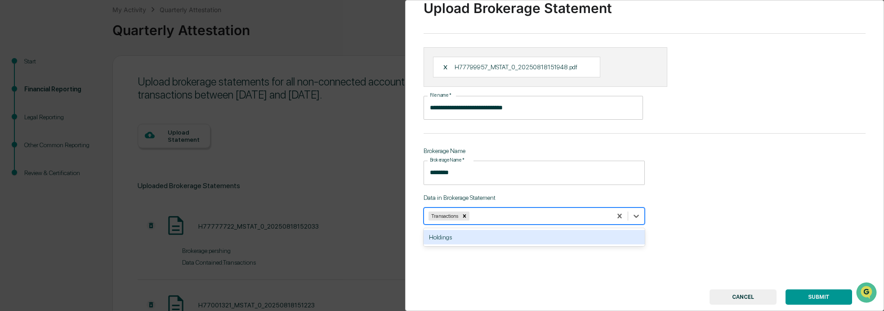
scroll to position [52, 0]
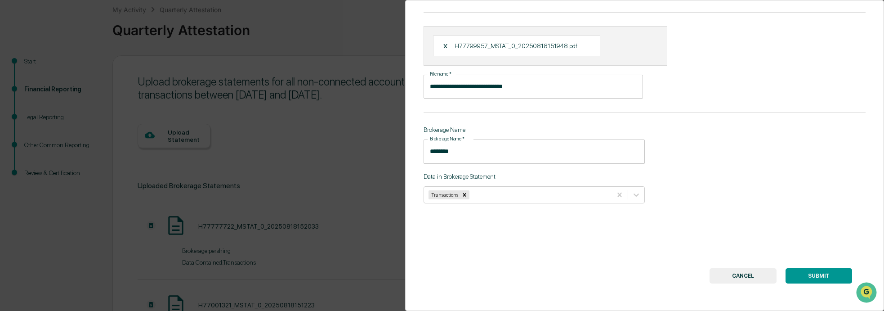
click at [819, 270] on button "SUBMIT" at bounding box center [818, 275] width 67 height 15
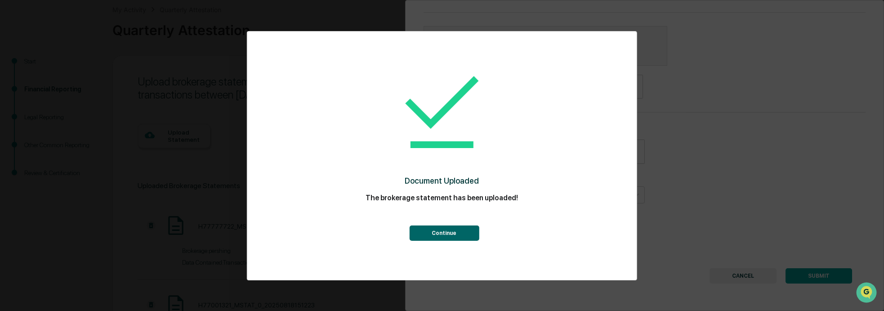
click at [459, 232] on button "Continue" at bounding box center [444, 232] width 70 height 15
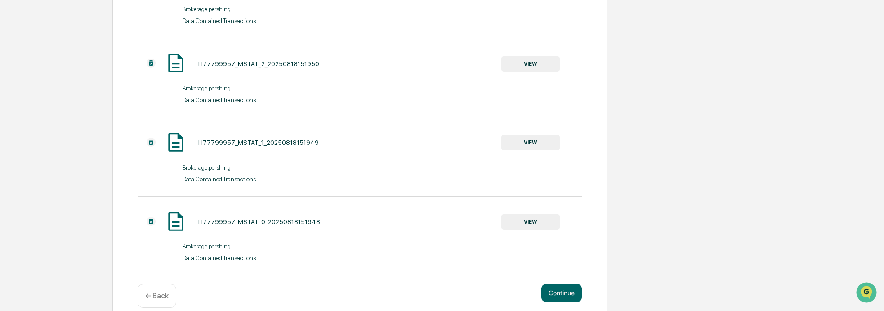
scroll to position [858, 0]
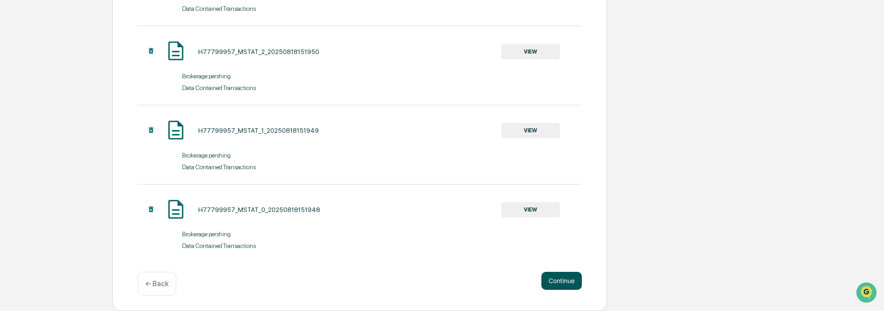
click at [565, 278] on button "Continue" at bounding box center [561, 281] width 40 height 18
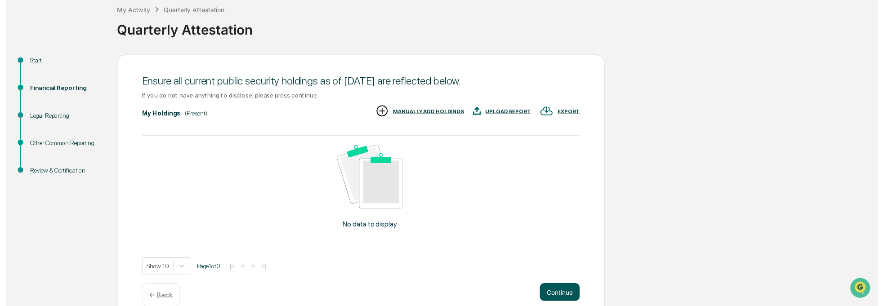
scroll to position [67, 0]
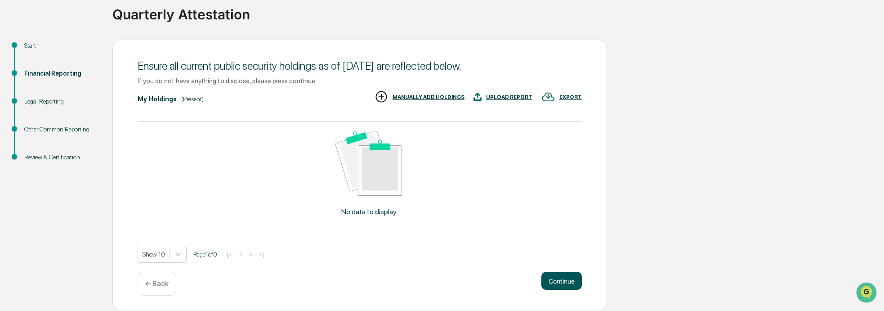
click at [570, 280] on button "Continue" at bounding box center [561, 281] width 40 height 18
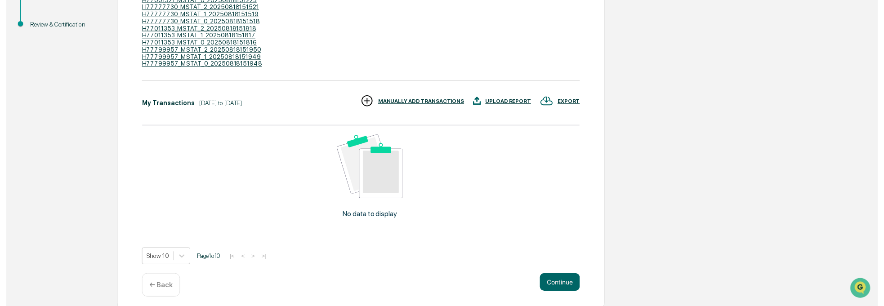
scroll to position [202, 0]
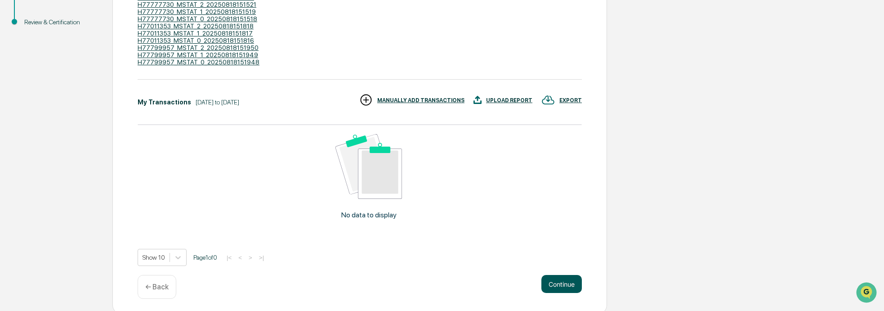
click at [562, 283] on button "Continue" at bounding box center [561, 284] width 40 height 18
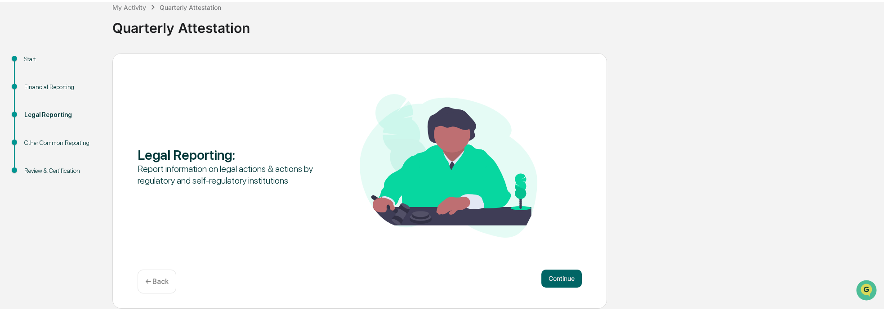
scroll to position [52, 0]
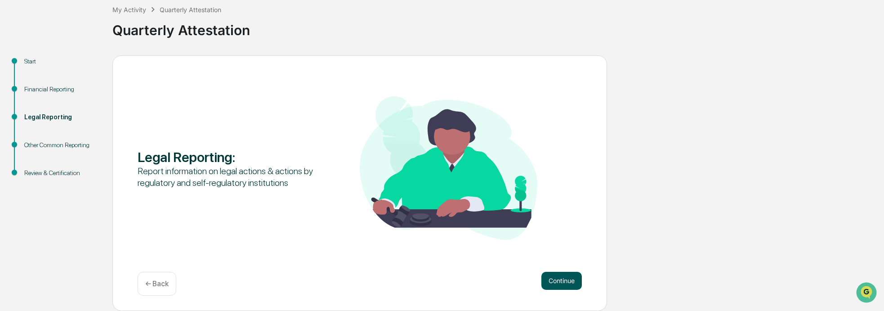
click at [568, 279] on button "Continue" at bounding box center [561, 281] width 40 height 18
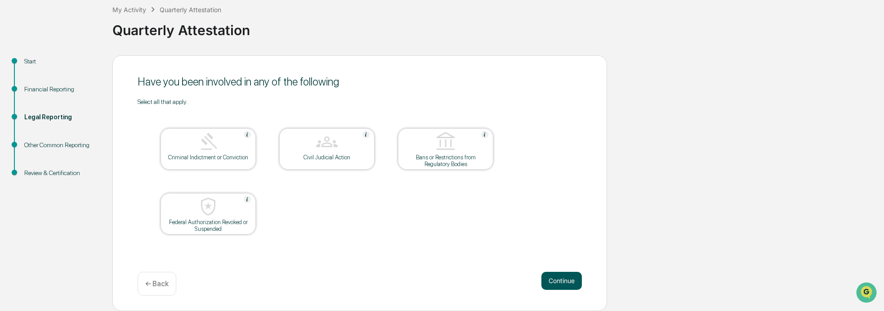
click at [567, 279] on button "Continue" at bounding box center [561, 281] width 40 height 18
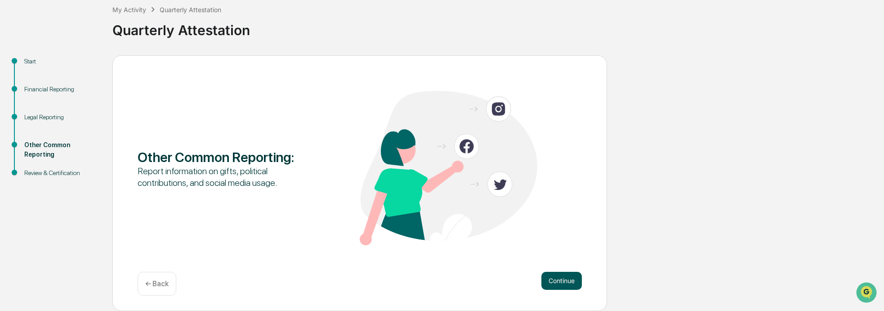
click at [561, 280] on button "Continue" at bounding box center [561, 281] width 40 height 18
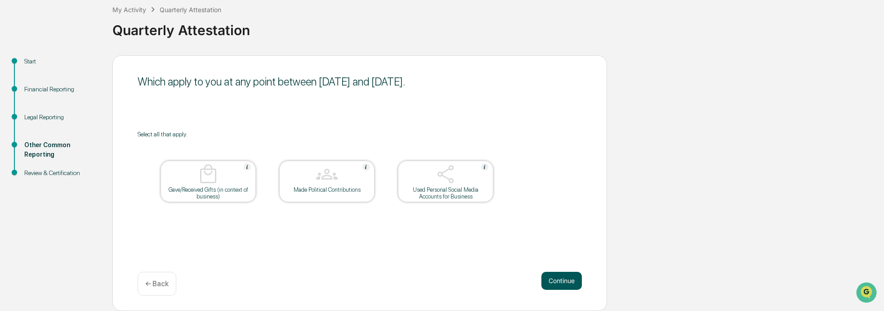
click at [566, 278] on button "Continue" at bounding box center [561, 281] width 40 height 18
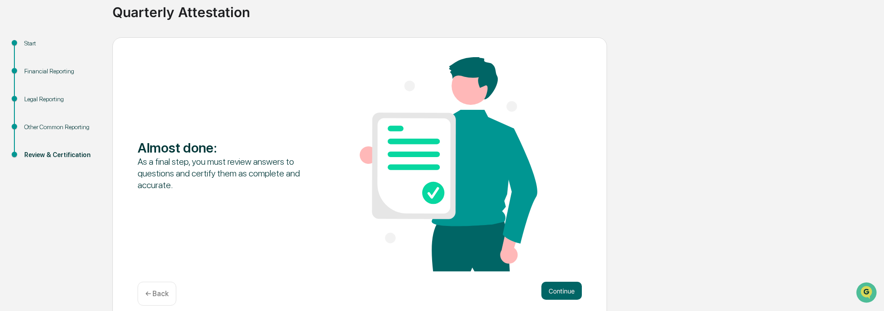
scroll to position [80, 0]
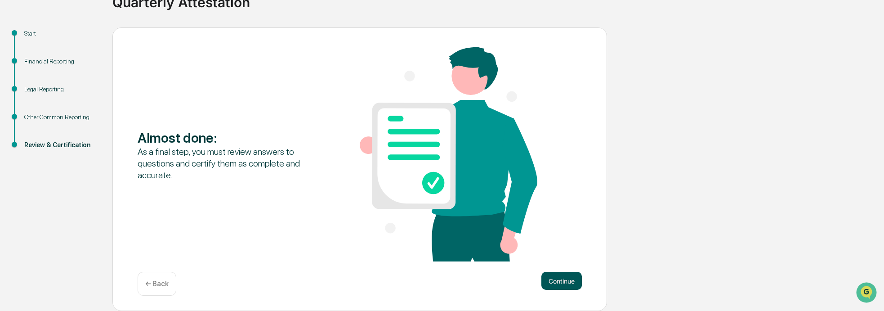
click at [565, 282] on button "Continue" at bounding box center [561, 281] width 40 height 18
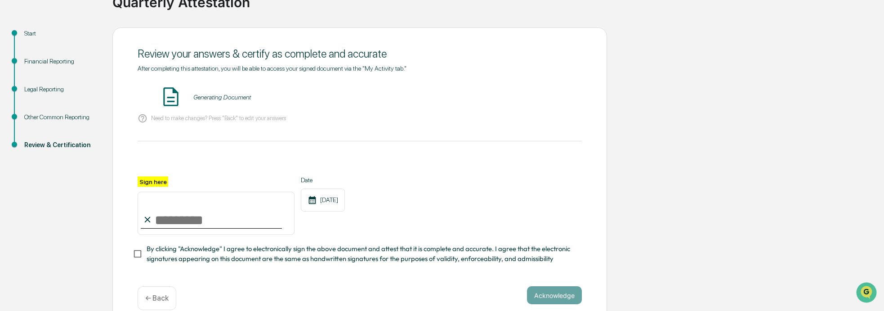
click at [154, 219] on input "Sign here" at bounding box center [216, 213] width 157 height 43
type input "**********"
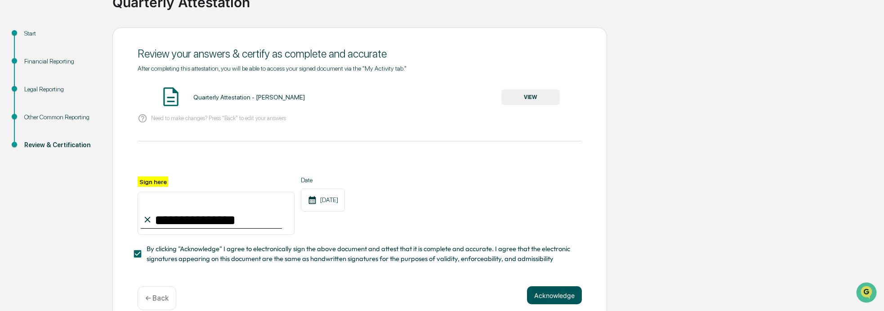
click at [559, 297] on button "Acknowledge" at bounding box center [554, 295] width 55 height 18
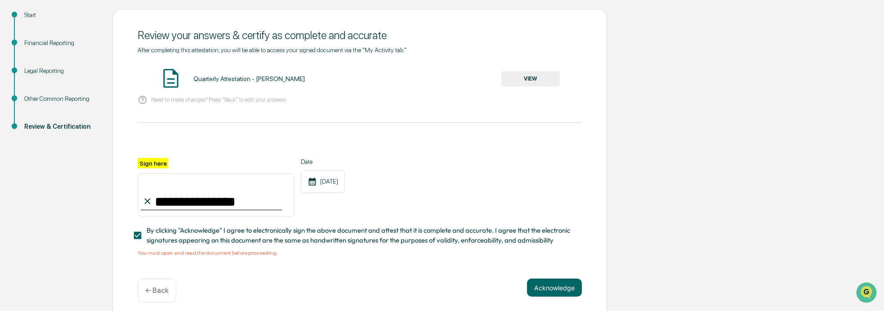
scroll to position [107, 0]
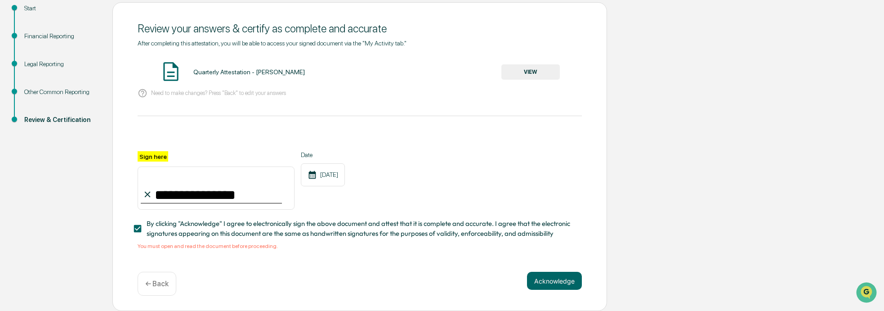
click at [526, 69] on button "VIEW" at bounding box center [530, 71] width 58 height 15
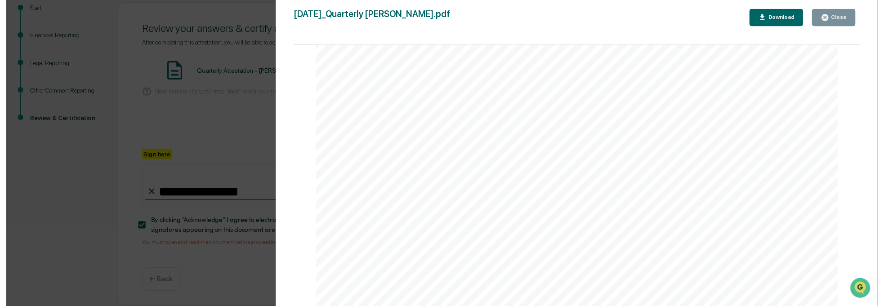
scroll to position [75045, 0]
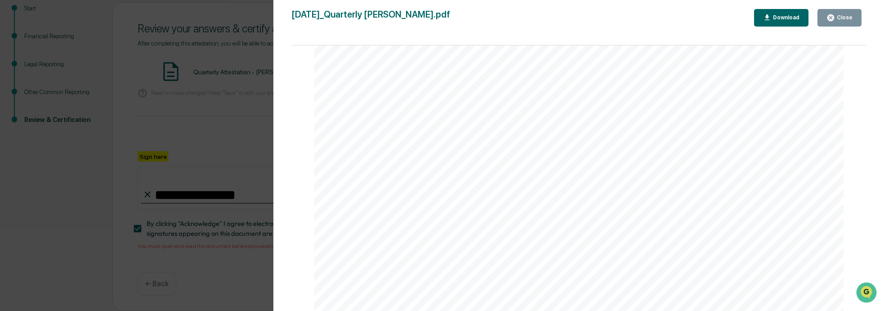
click at [842, 13] on button "Close" at bounding box center [839, 18] width 44 height 18
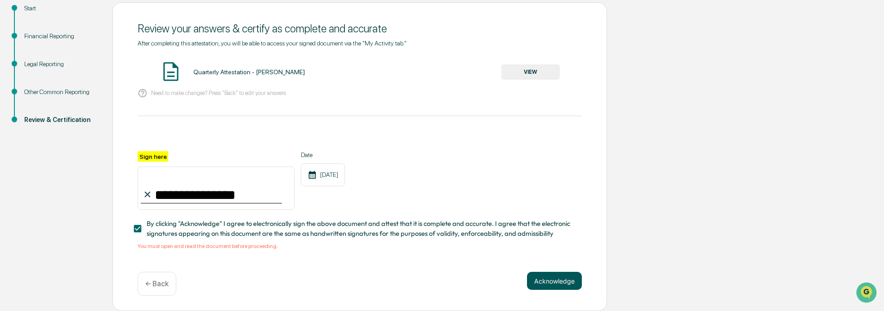
click at [560, 281] on button "Acknowledge" at bounding box center [554, 281] width 55 height 18
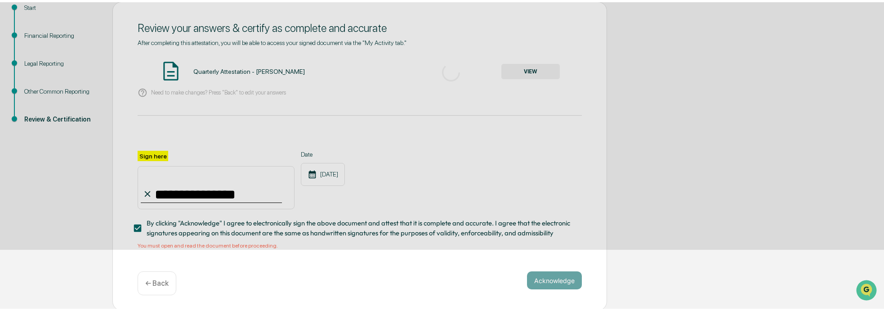
scroll to position [52, 0]
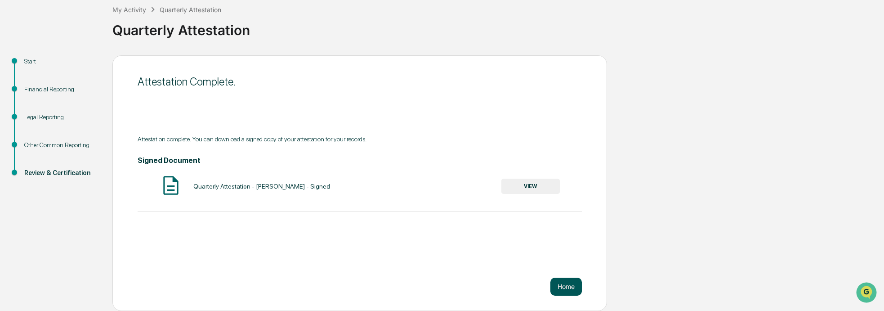
click at [571, 284] on button "Home" at bounding box center [565, 286] width 31 height 18
